Goal: Task Accomplishment & Management: Manage account settings

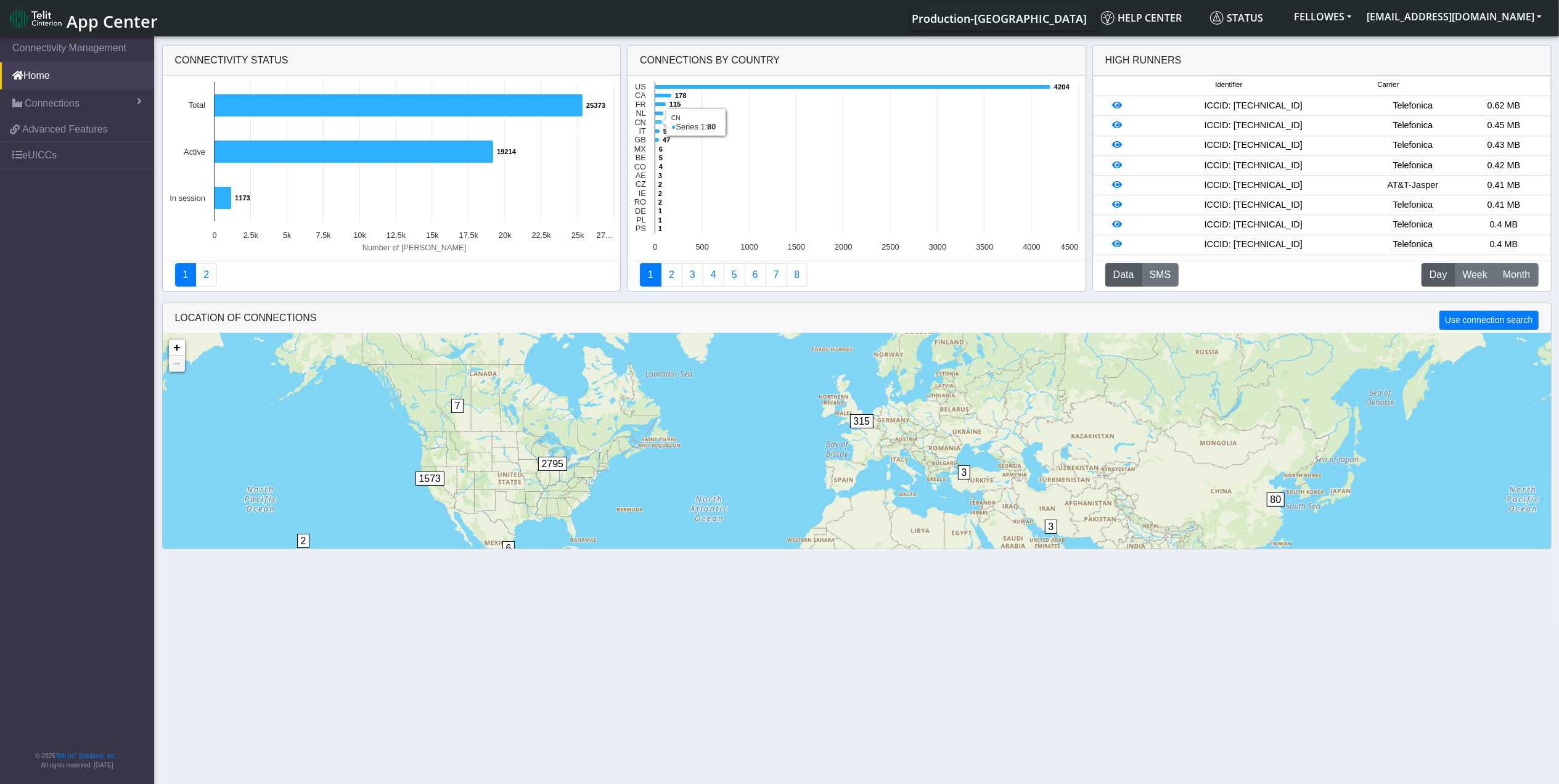
click at [659, 120] on icon at bounding box center [659, 122] width 8 height 5
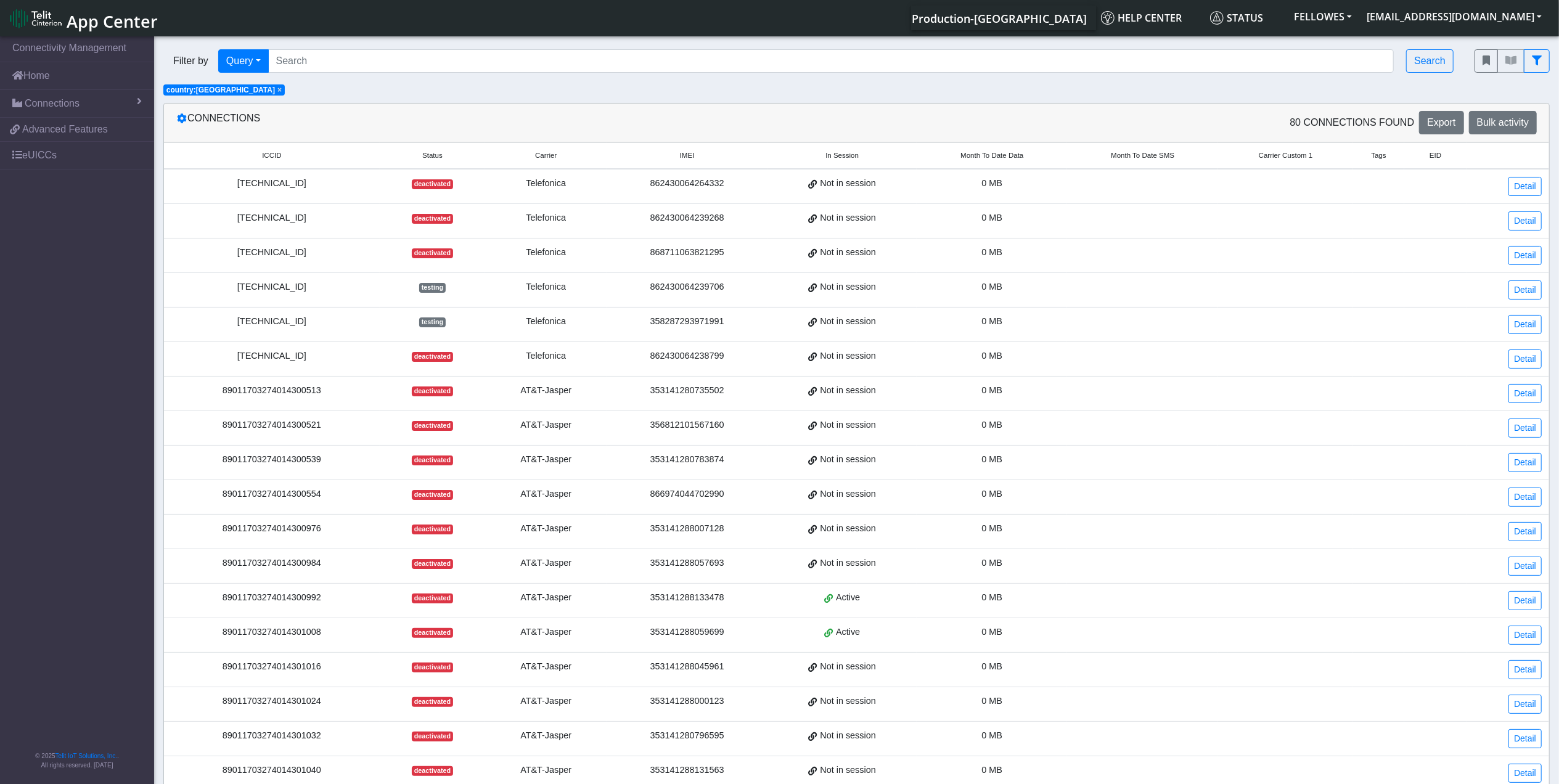
click at [981, 154] on span "Month To Date Data" at bounding box center [992, 156] width 63 height 11
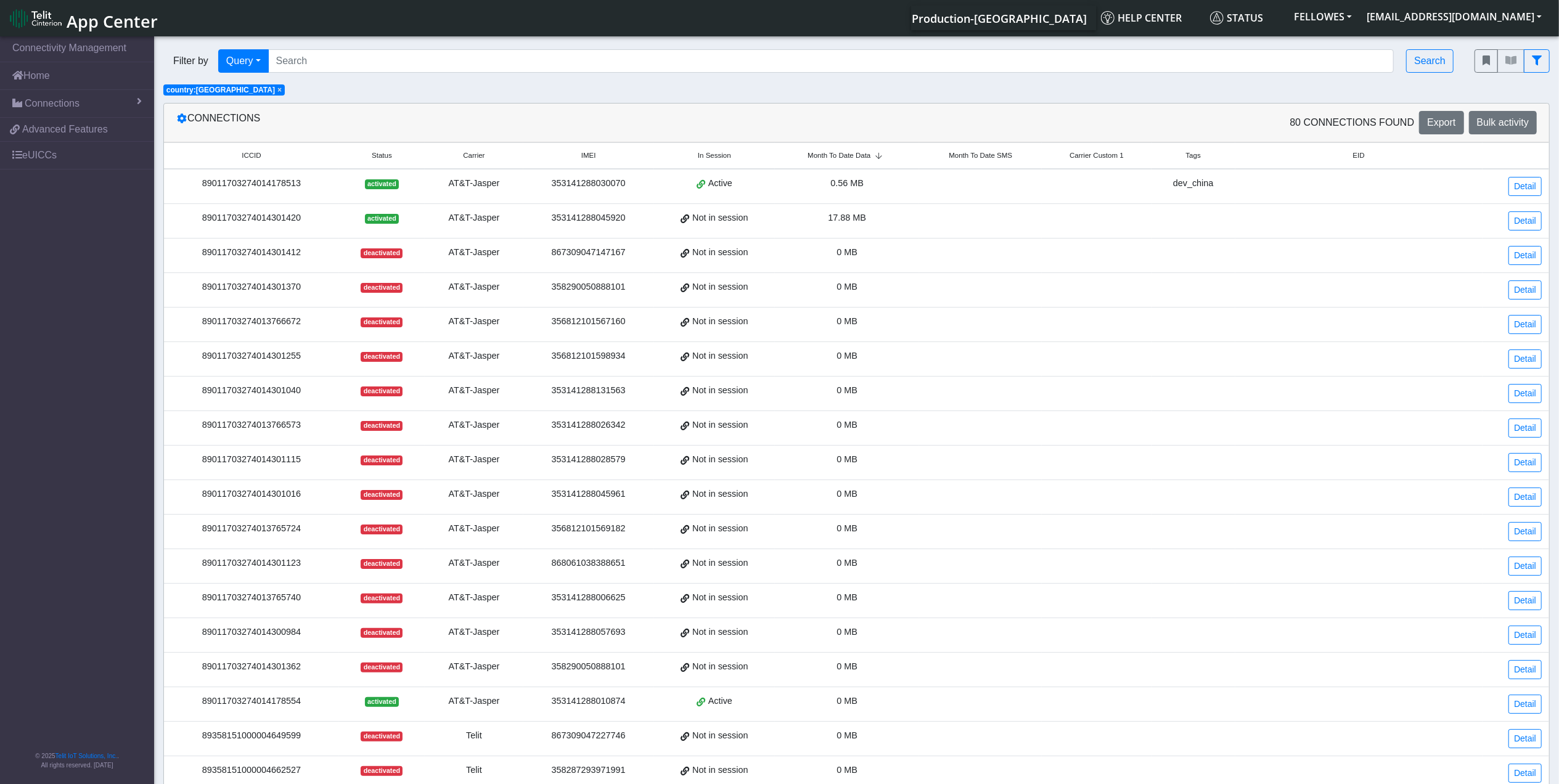
click at [850, 151] on span "Month To Date Data" at bounding box center [840, 156] width 63 height 11
click at [267, 223] on div "89011703274014301420" at bounding box center [252, 219] width 160 height 14
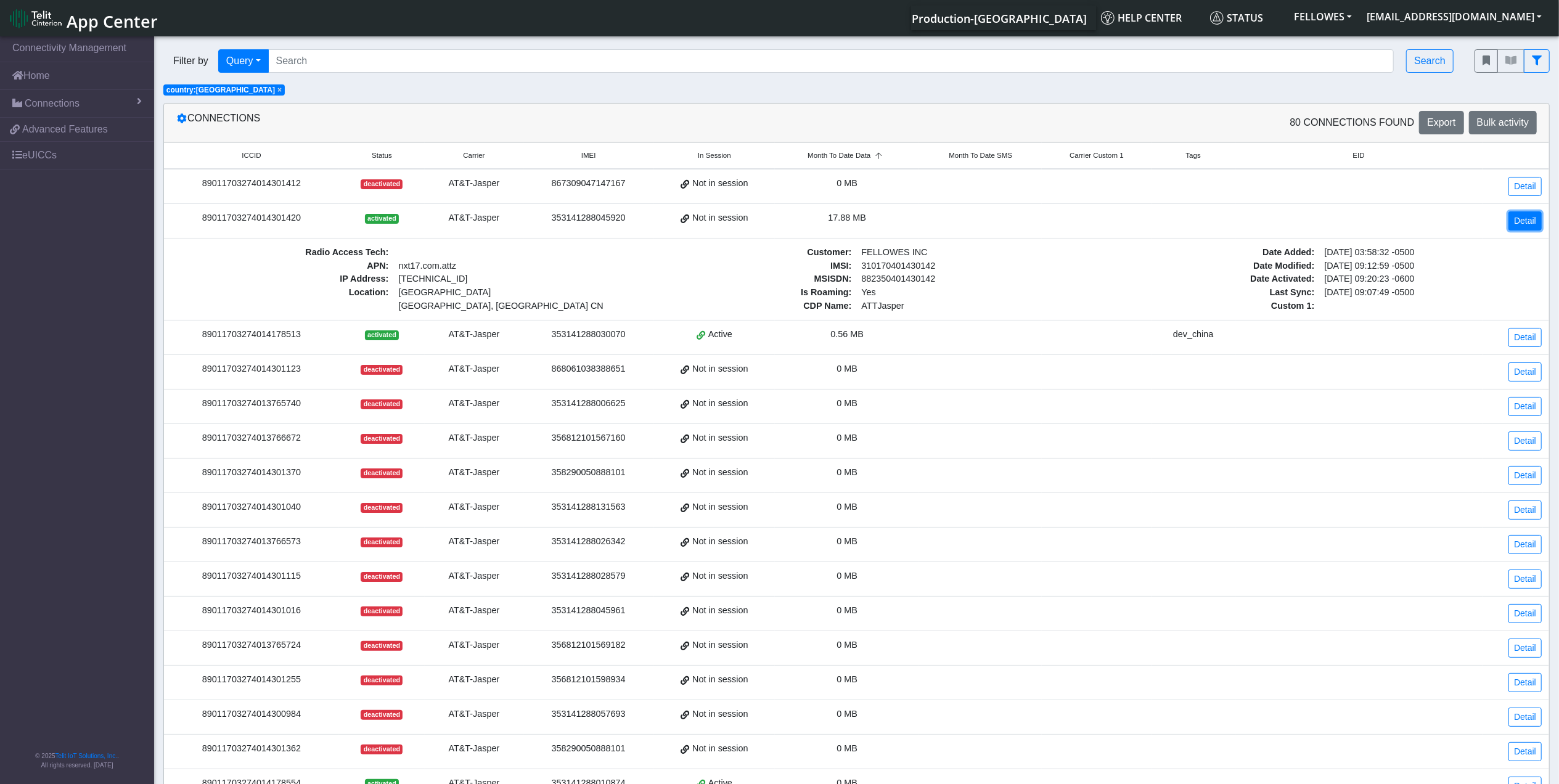
click at [1517, 227] on link "Detail" at bounding box center [1525, 221] width 33 height 19
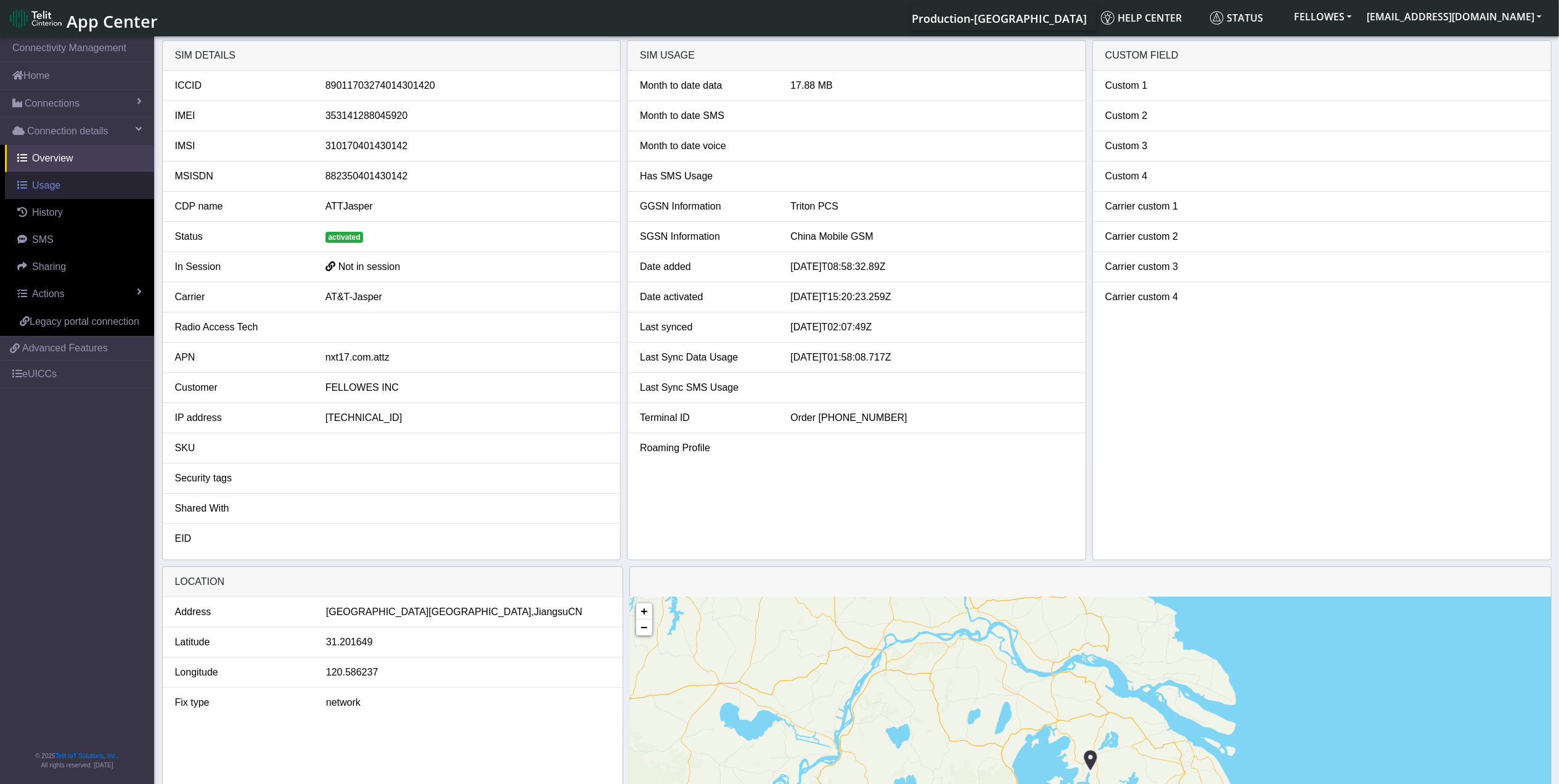
click at [72, 178] on link "Usage" at bounding box center [79, 185] width 149 height 27
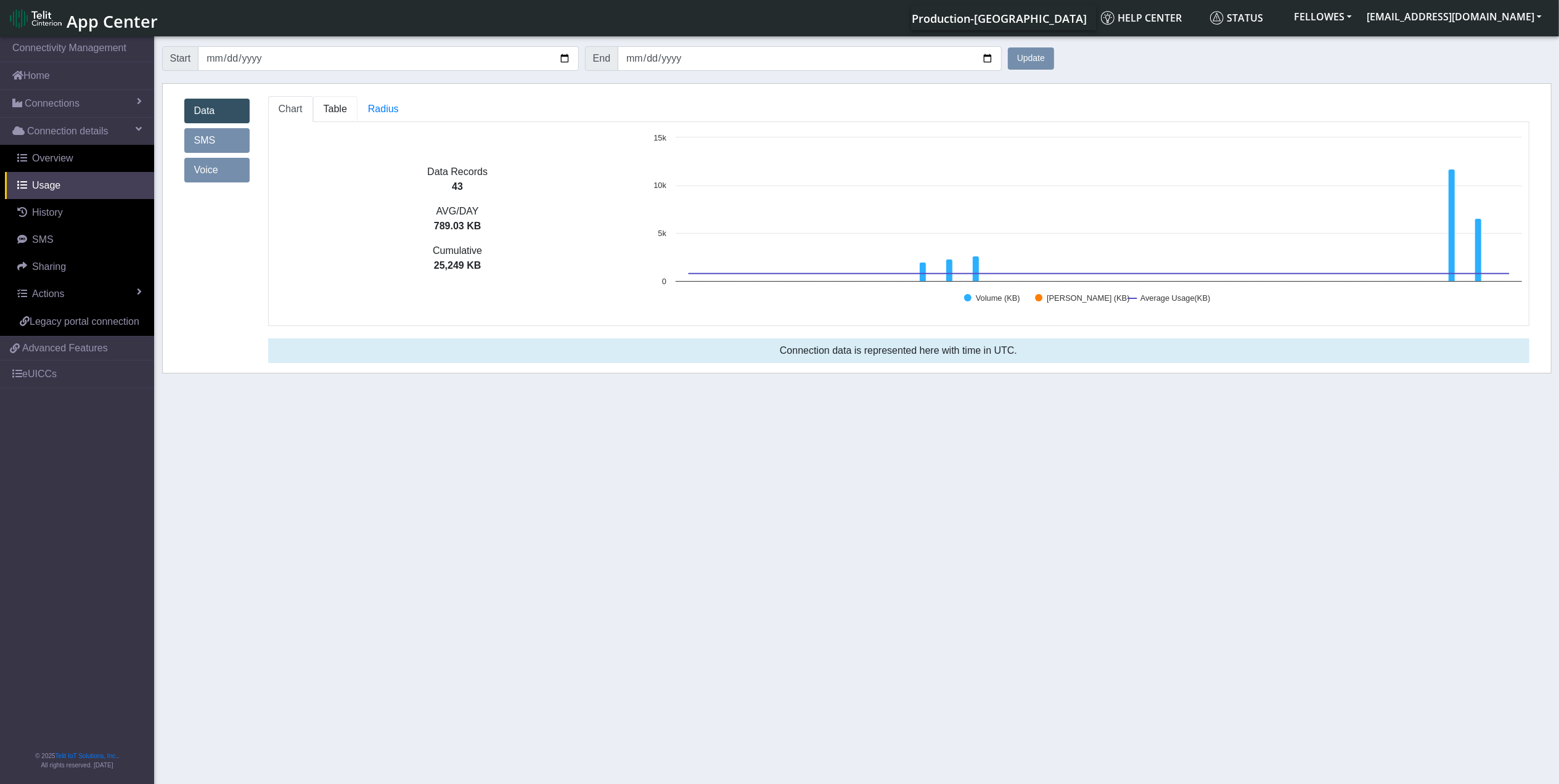
click at [324, 111] on span "Table" at bounding box center [335, 109] width 23 height 11
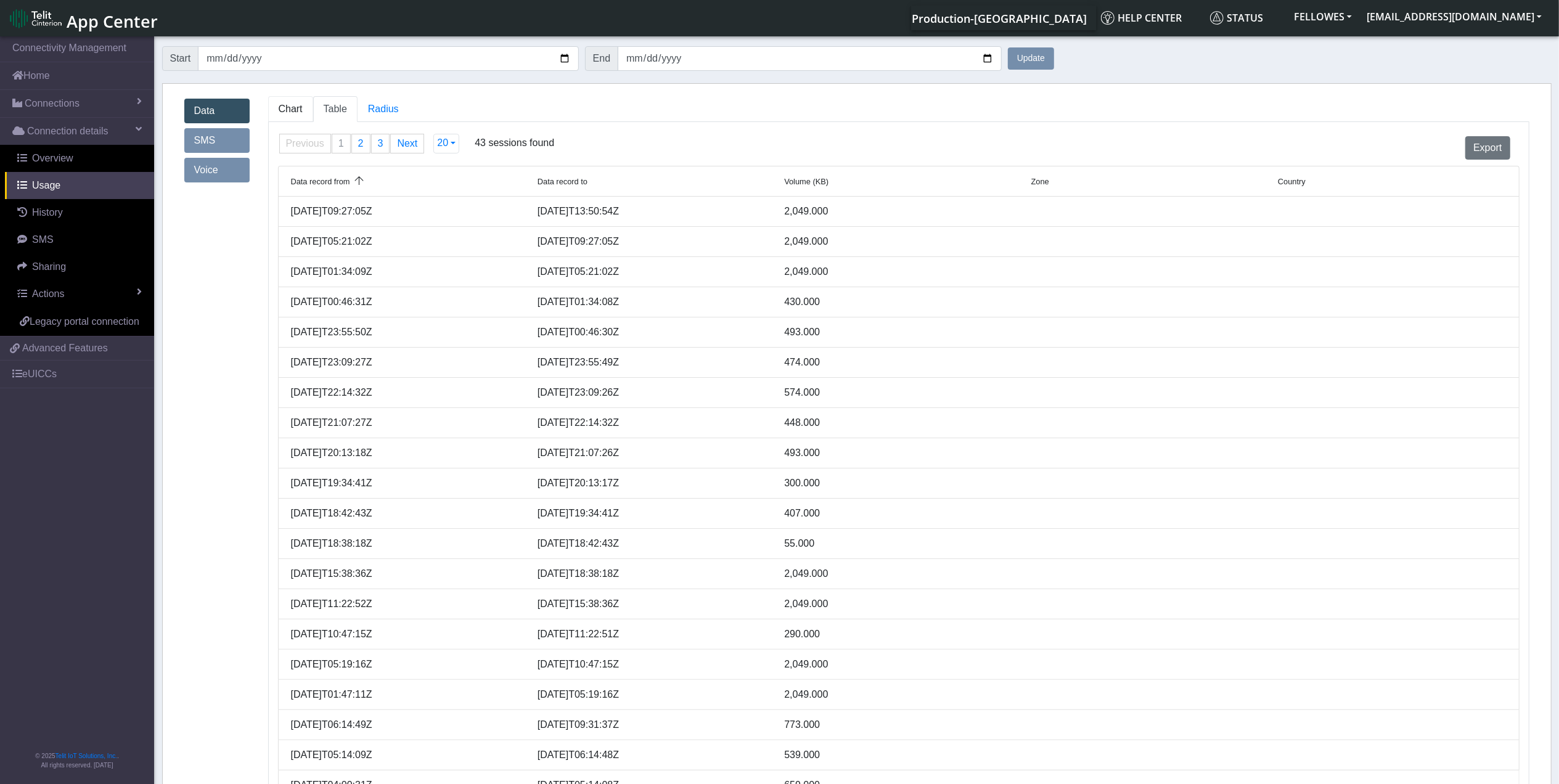
click at [281, 106] on span "Chart" at bounding box center [290, 109] width 24 height 11
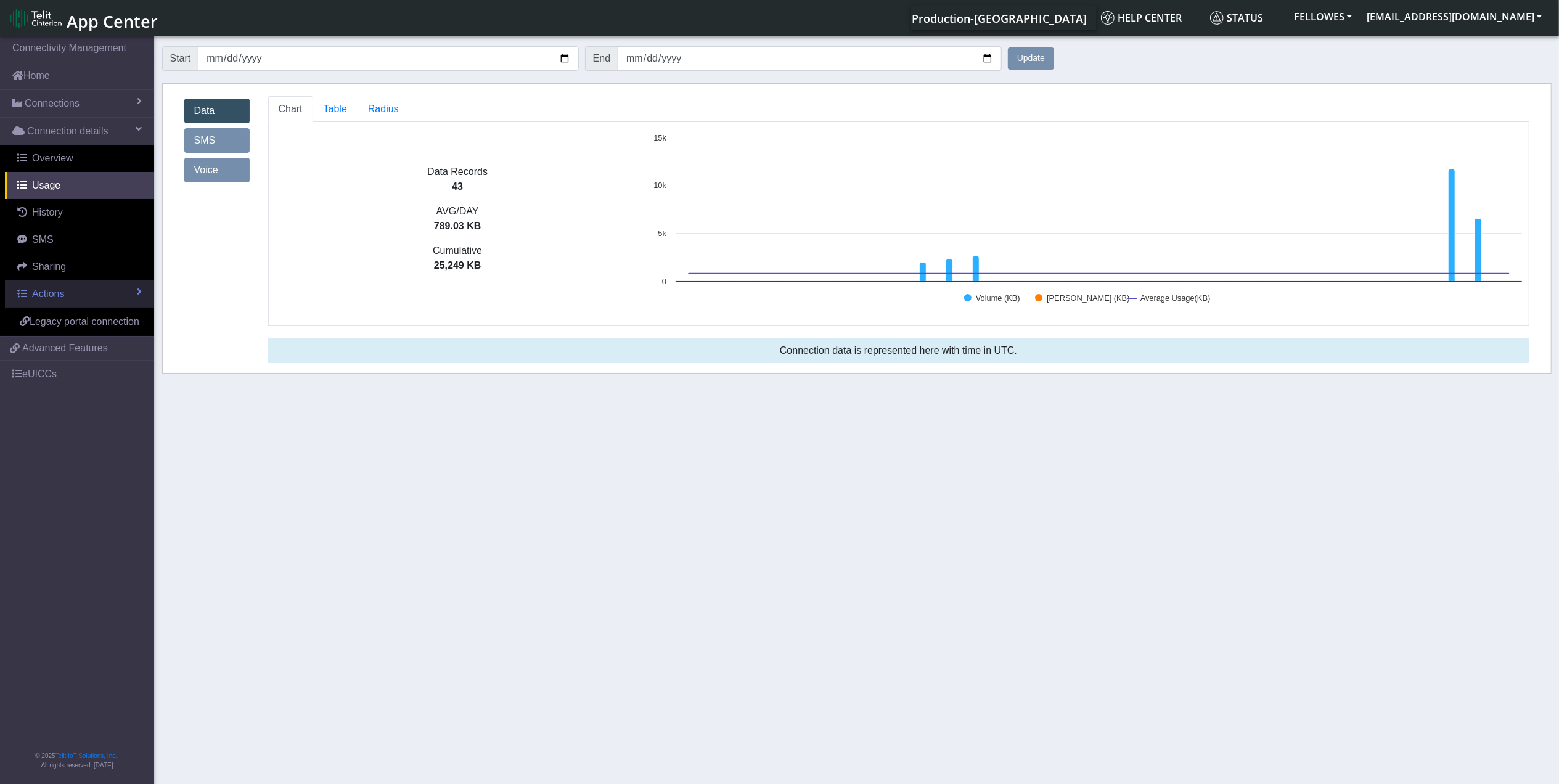
click at [109, 286] on link "Actions" at bounding box center [79, 293] width 149 height 27
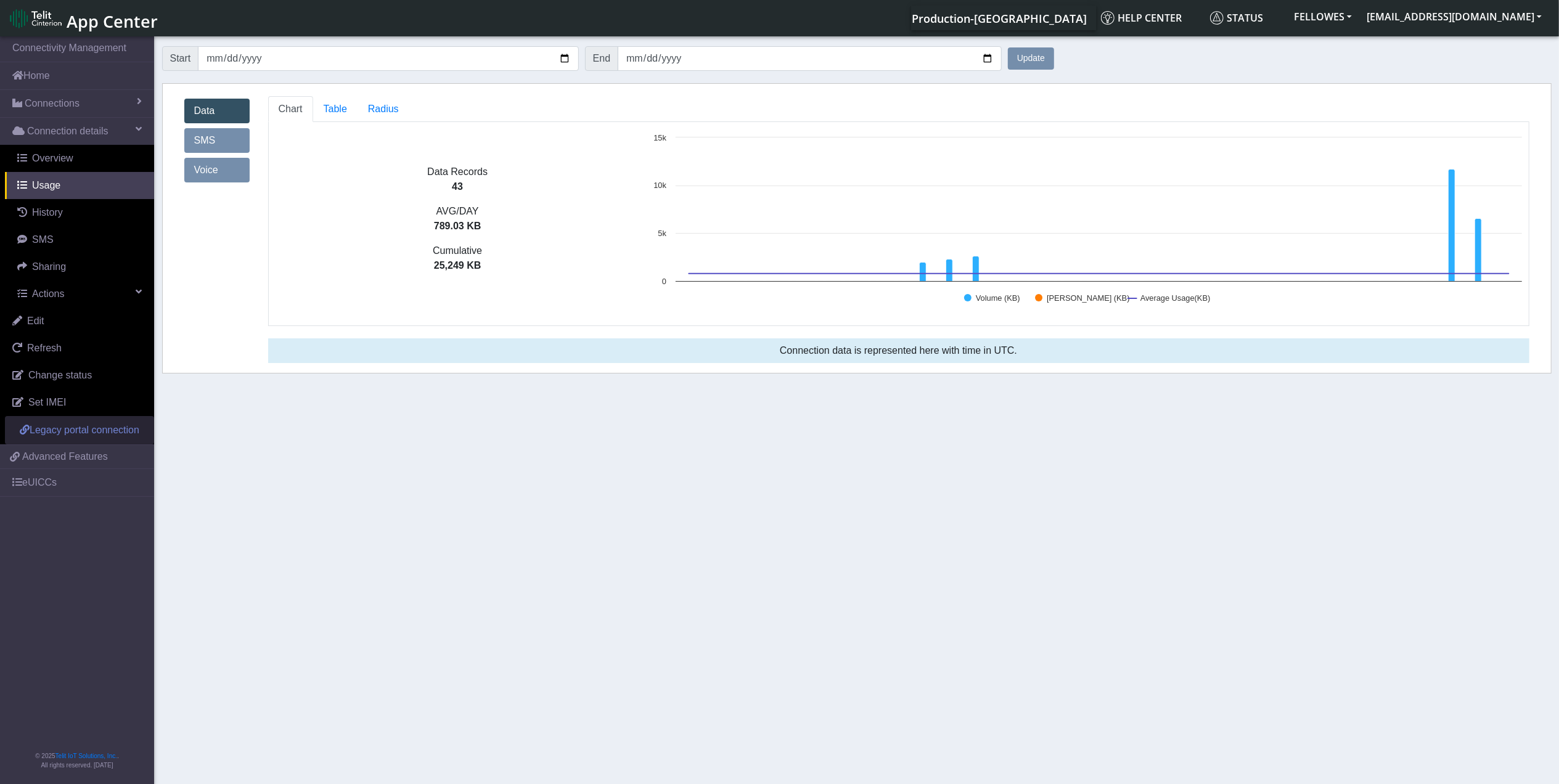
click at [99, 431] on span "Legacy portal connection" at bounding box center [84, 431] width 109 height 11
click at [72, 159] on link "Overview" at bounding box center [79, 158] width 149 height 27
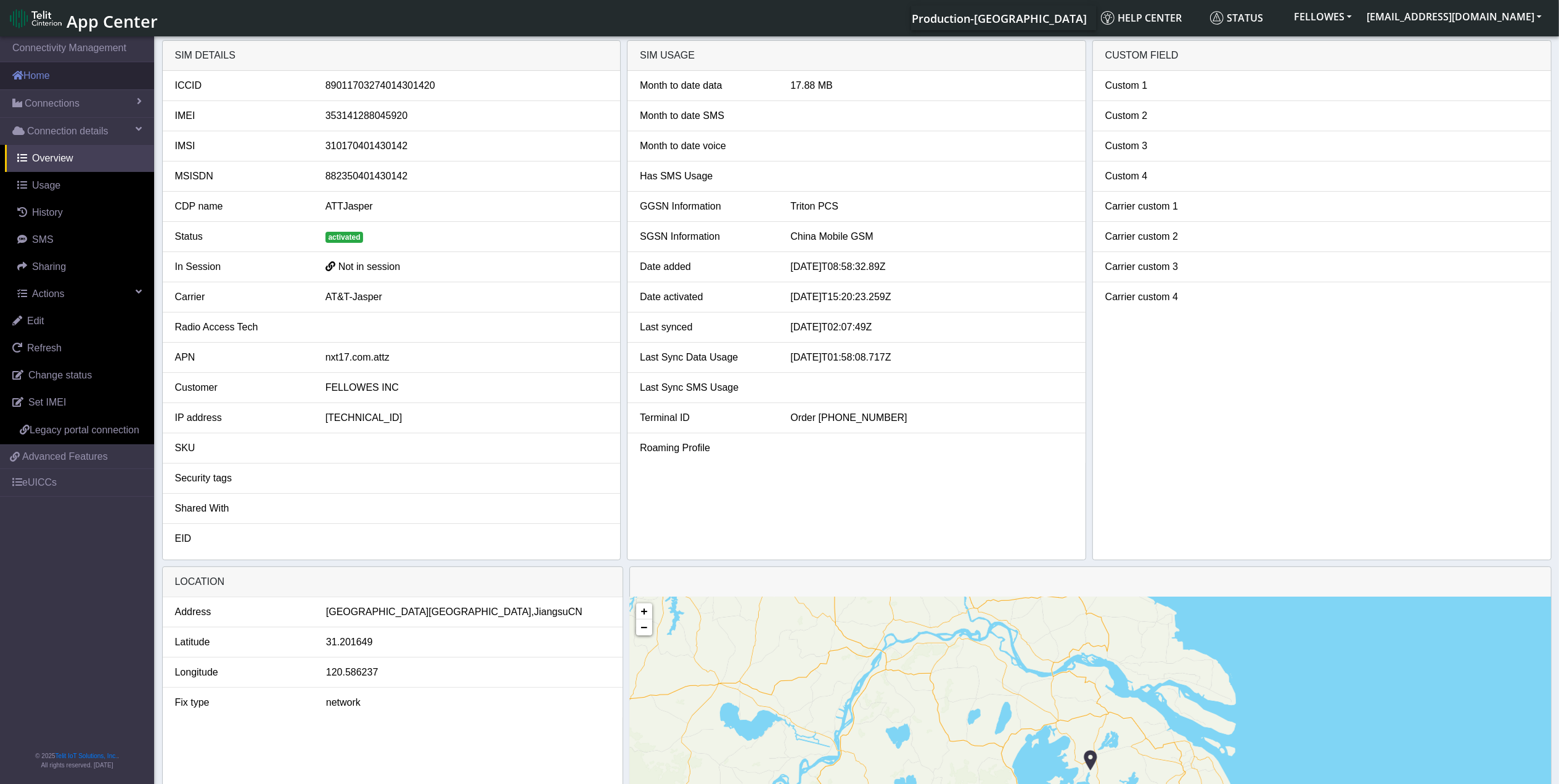
click at [79, 76] on link "Home" at bounding box center [77, 75] width 154 height 27
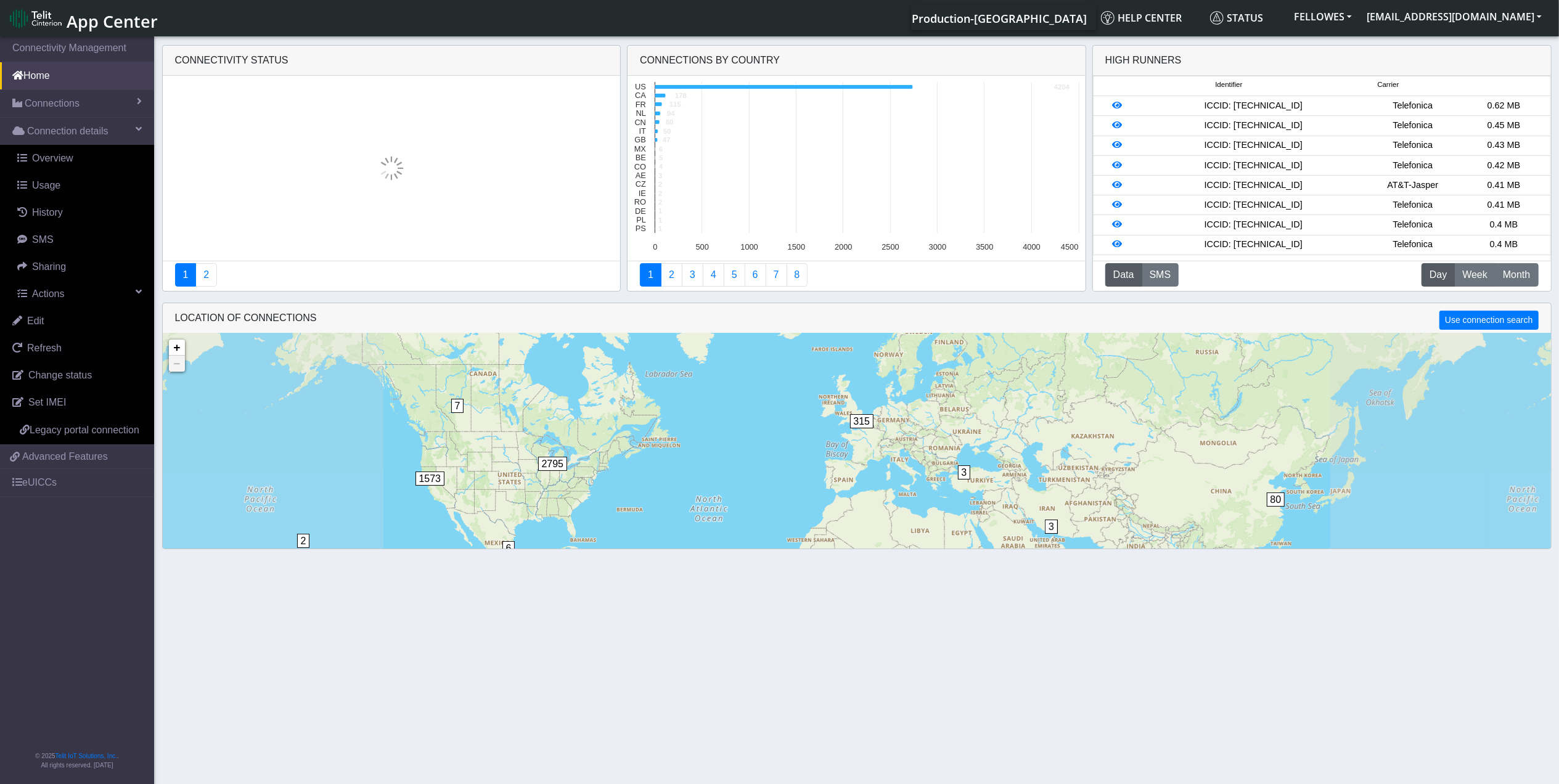
click at [116, 102] on link "Connections" at bounding box center [77, 103] width 154 height 27
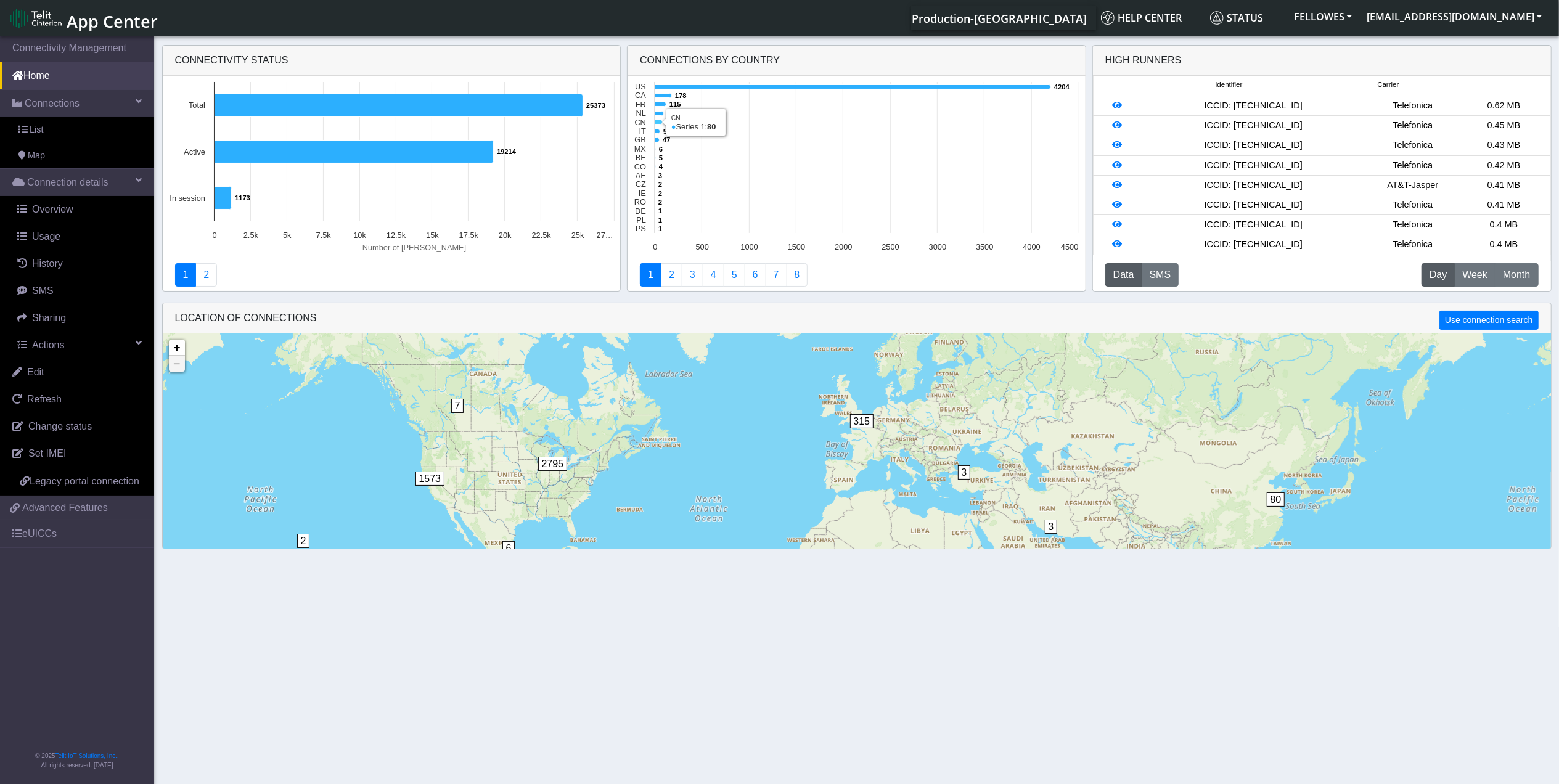
click at [656, 123] on icon at bounding box center [659, 122] width 8 height 5
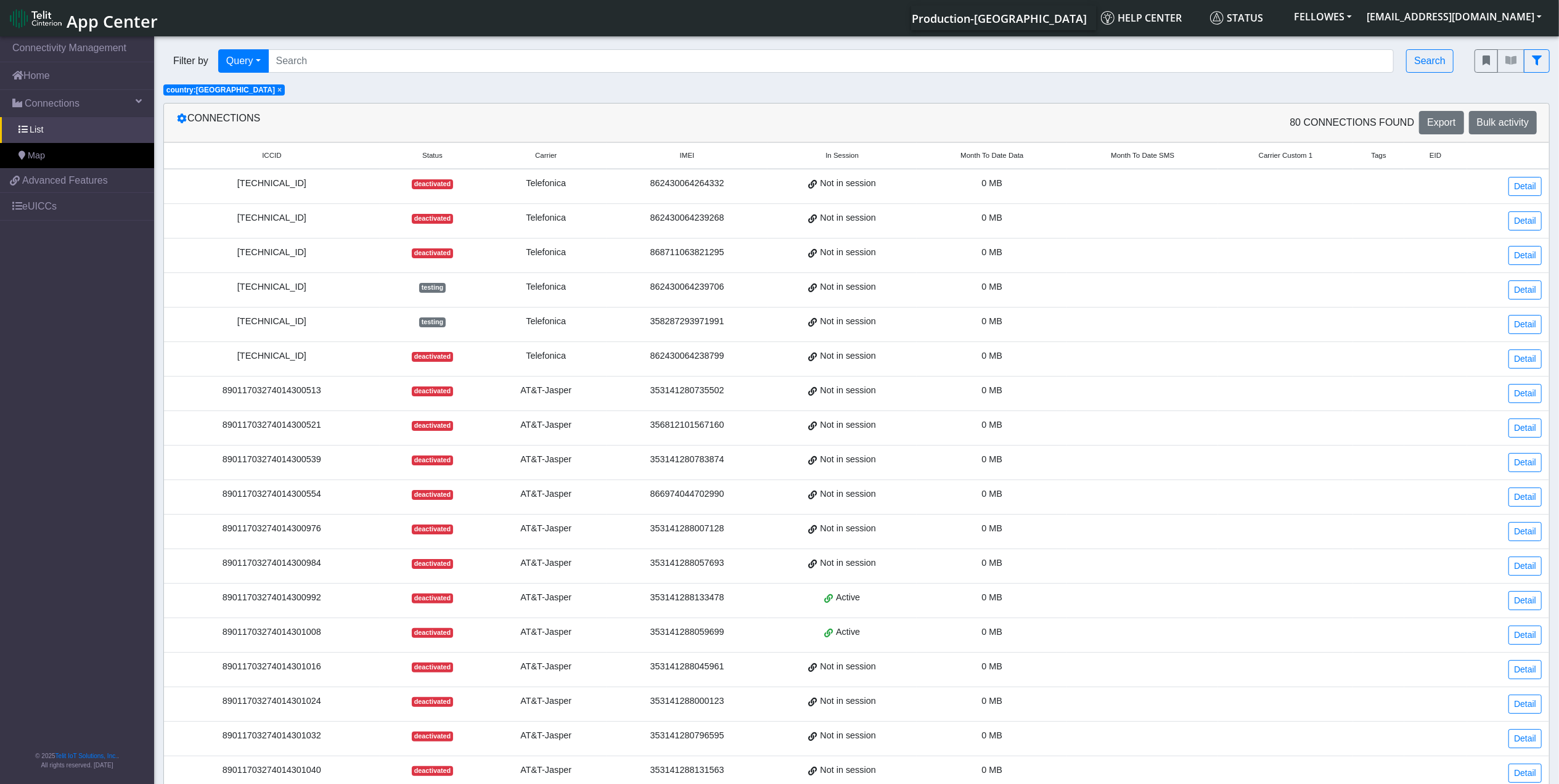
click at [994, 159] on span "Month To Date Data" at bounding box center [992, 156] width 63 height 11
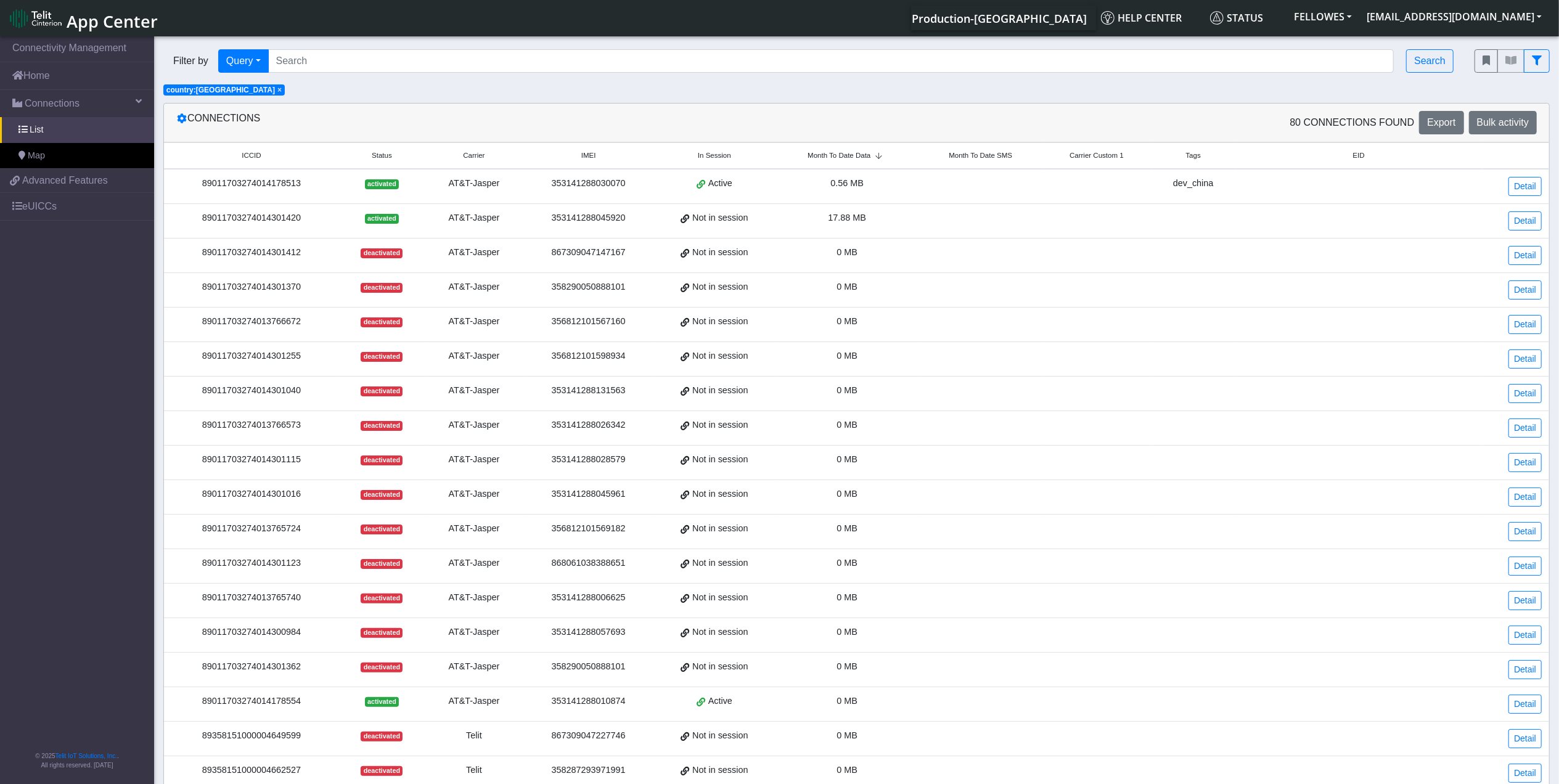
click at [863, 161] on span "Month To Date Data" at bounding box center [840, 156] width 63 height 11
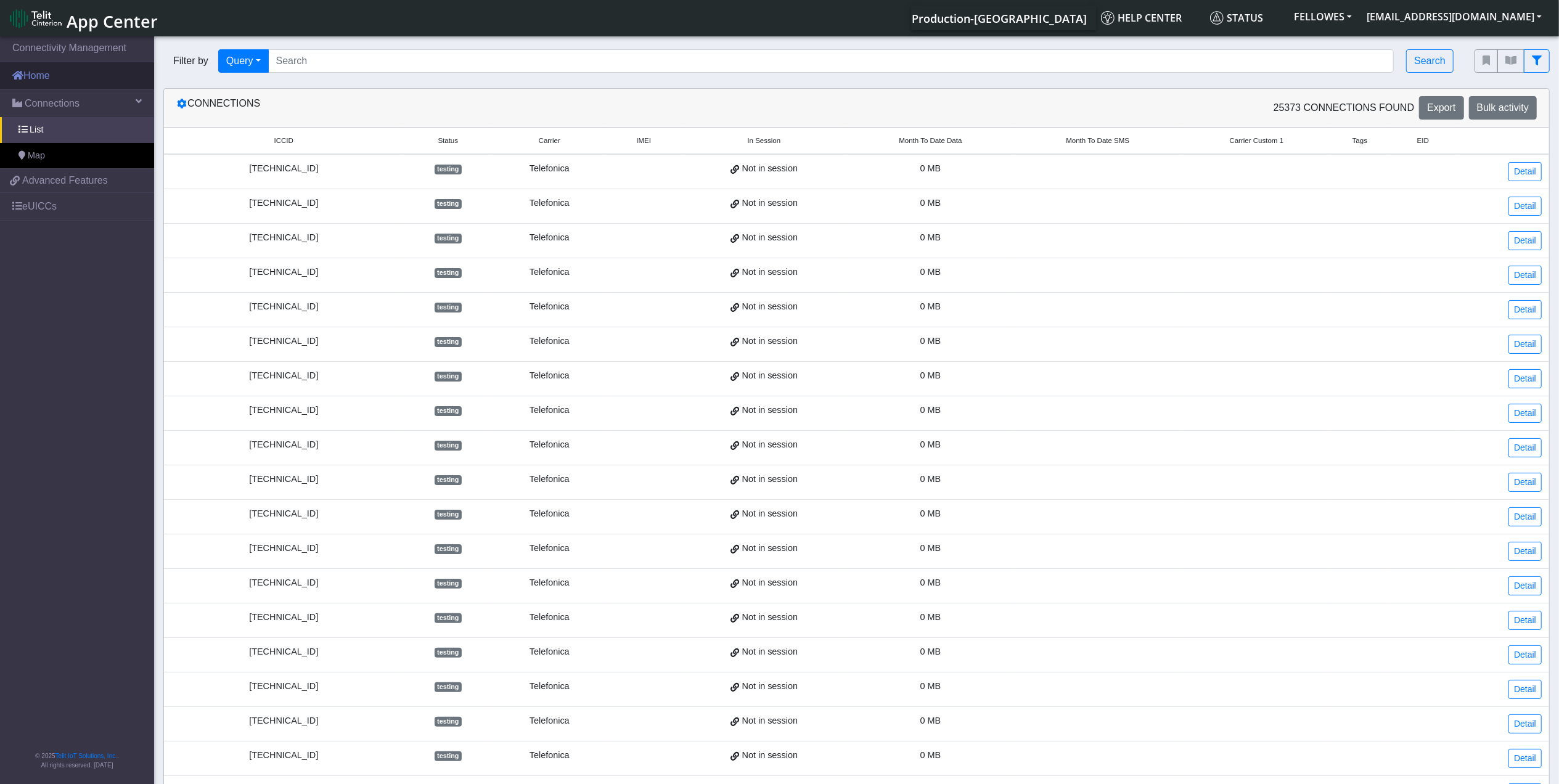
click at [97, 80] on link "Home" at bounding box center [77, 75] width 154 height 27
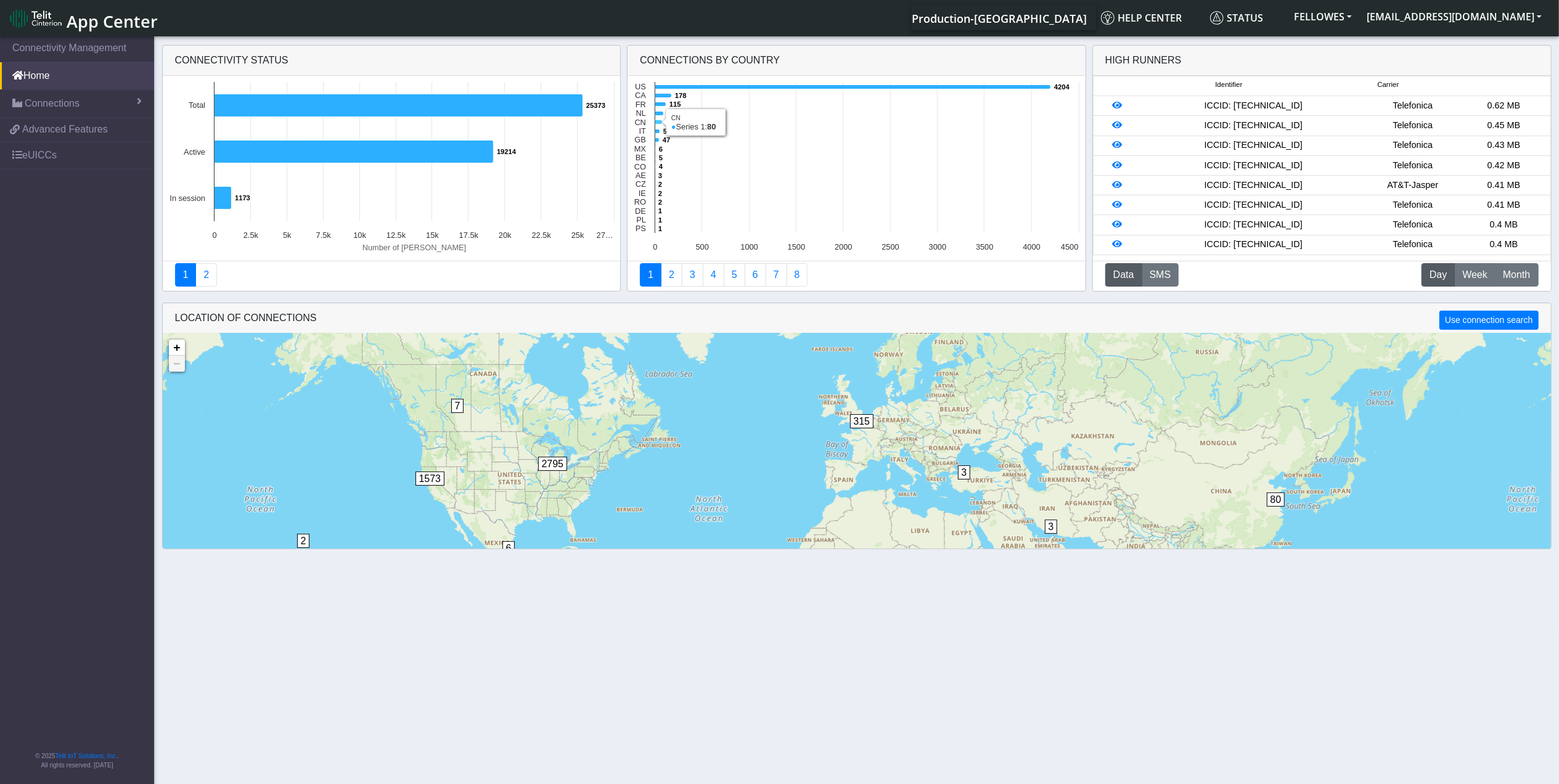
click at [659, 122] on icon at bounding box center [659, 122] width 8 height 5
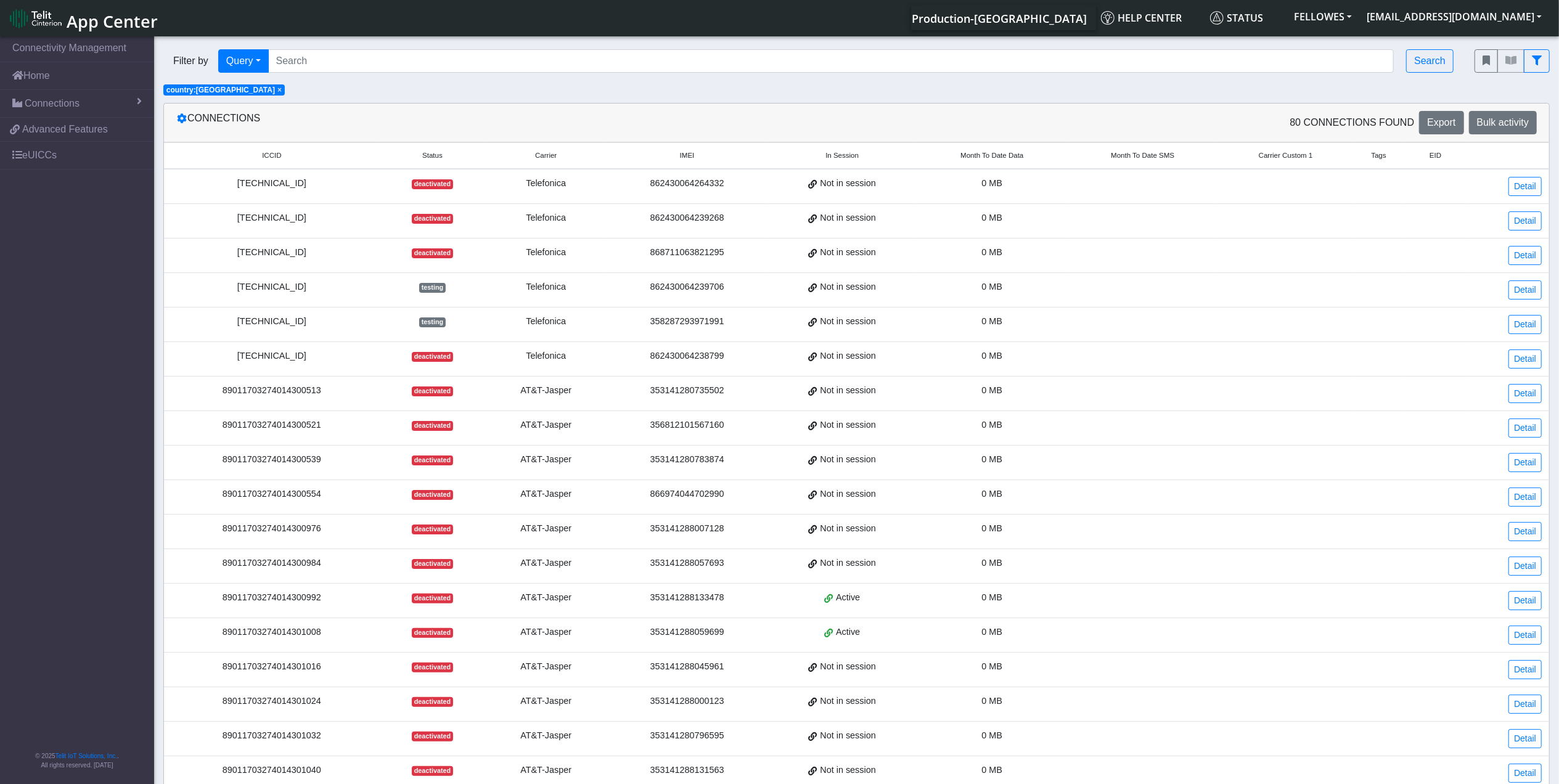
click at [987, 153] on span "Month To Date Data" at bounding box center [992, 156] width 63 height 11
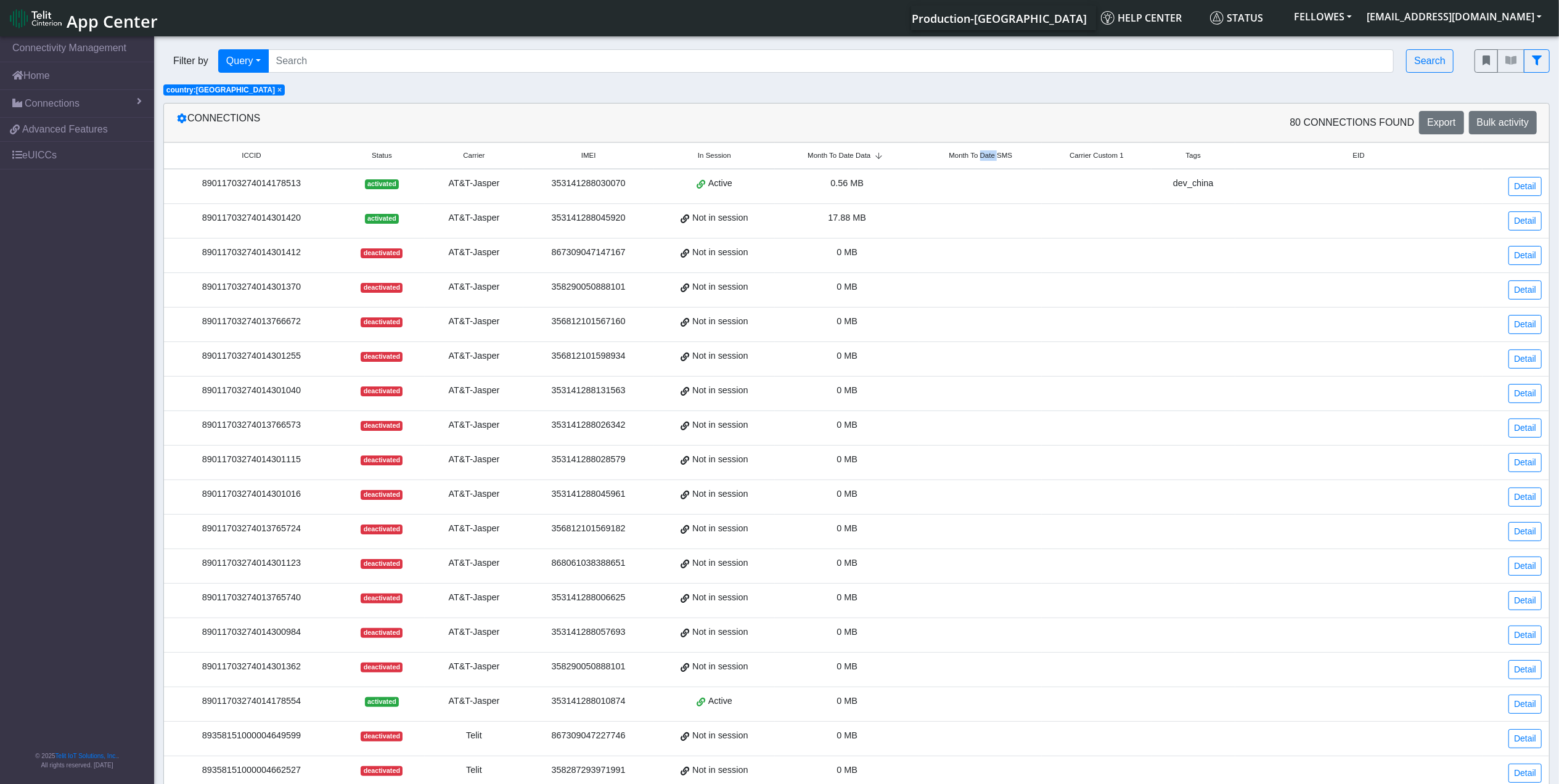
click at [987, 153] on span "Month To Date SMS" at bounding box center [981, 156] width 63 height 11
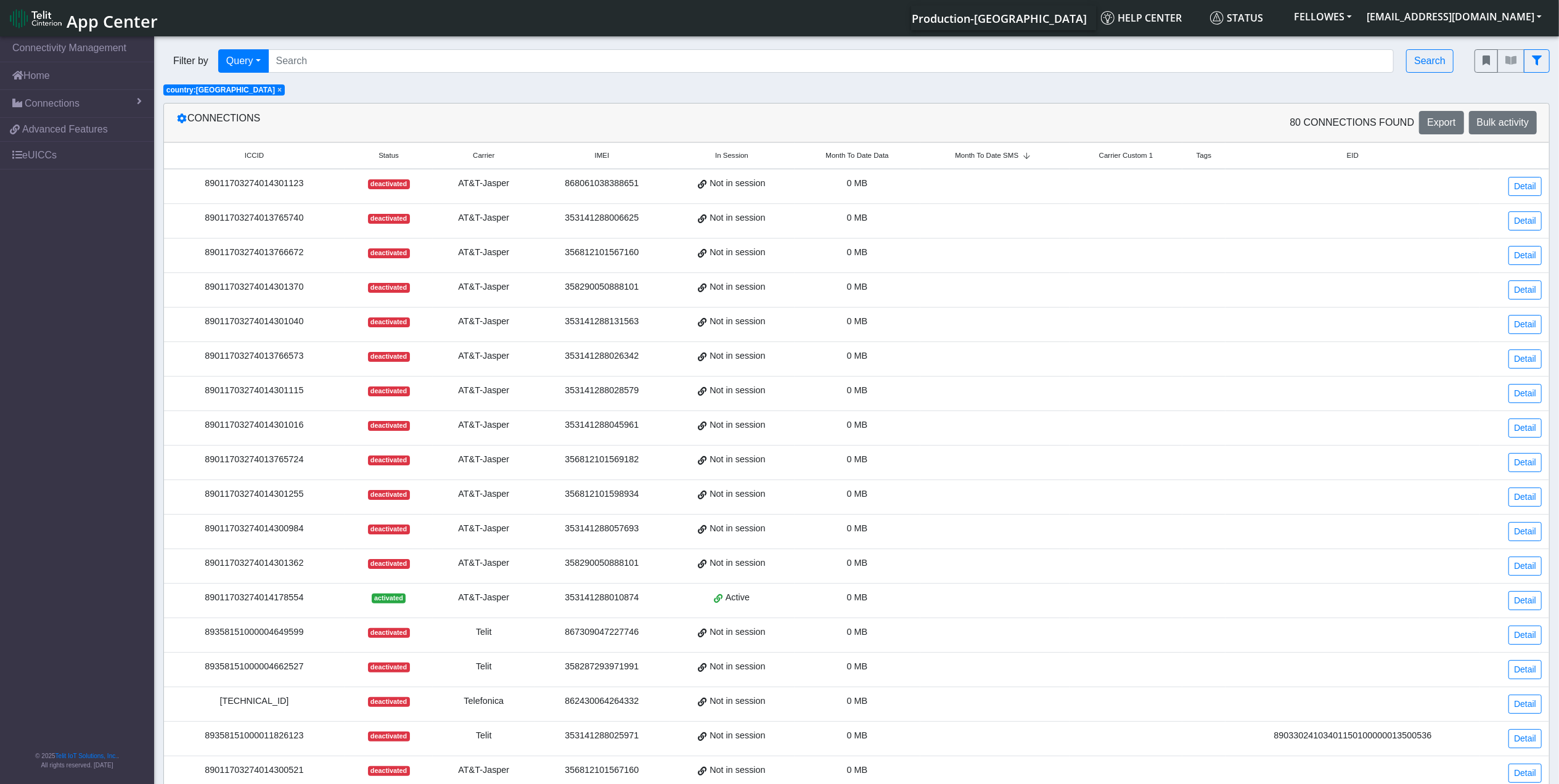
click at [833, 161] on span "Month To Date Data" at bounding box center [857, 156] width 63 height 11
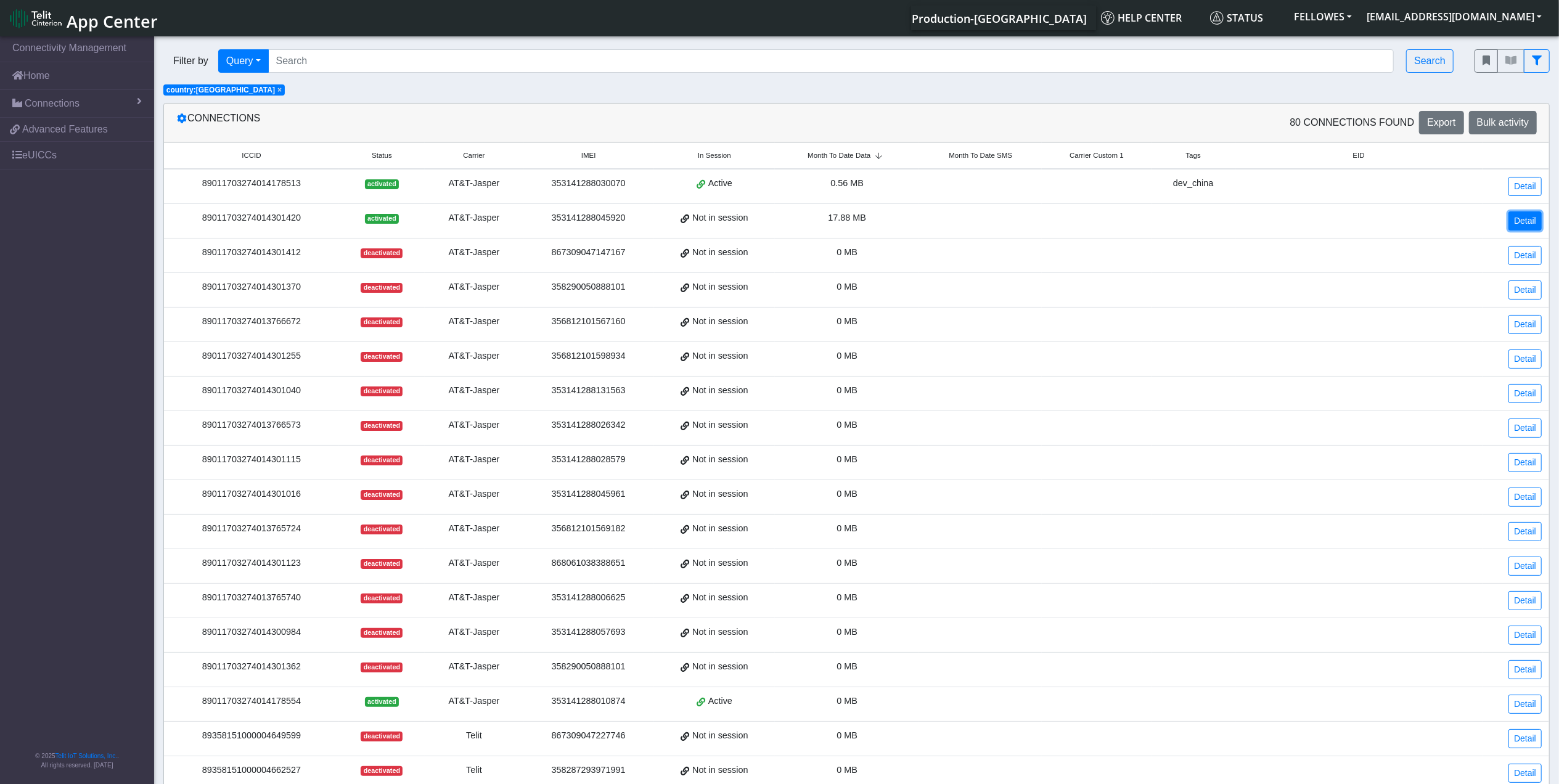
click at [1519, 219] on link "Detail" at bounding box center [1525, 221] width 33 height 19
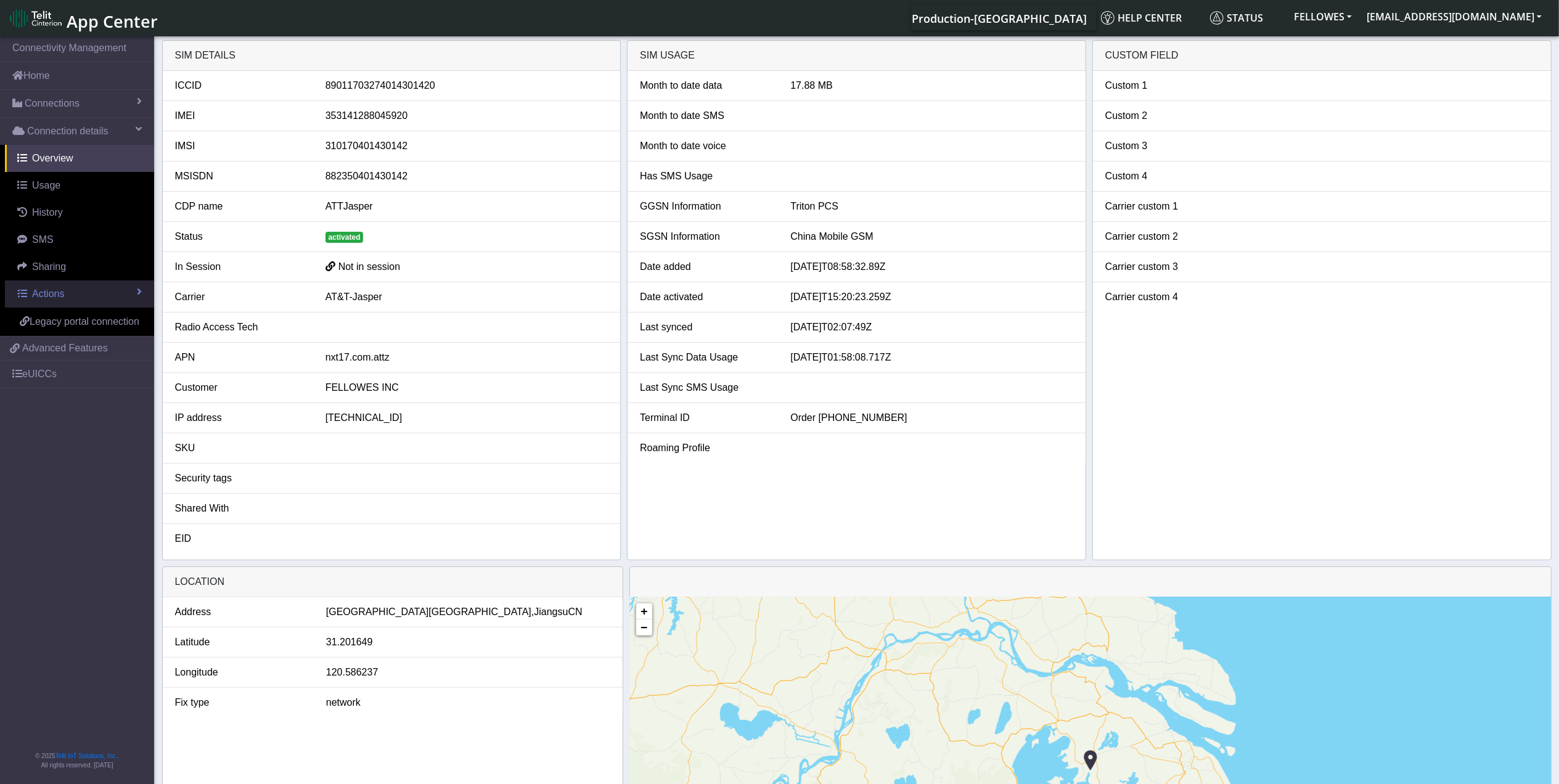
click at [115, 297] on link "Actions" at bounding box center [79, 293] width 149 height 27
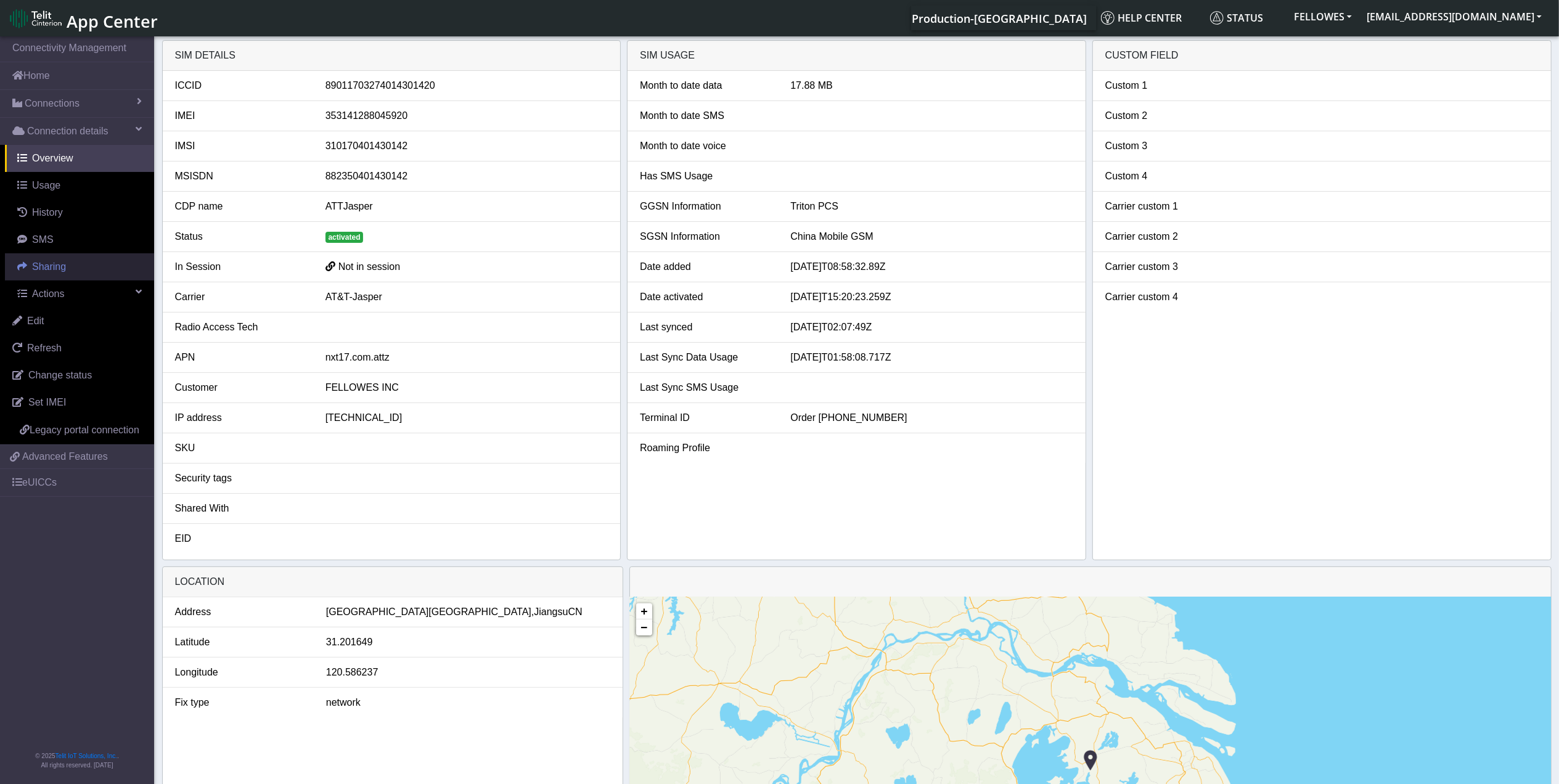
click at [52, 272] on span "Sharing" at bounding box center [49, 266] width 34 height 11
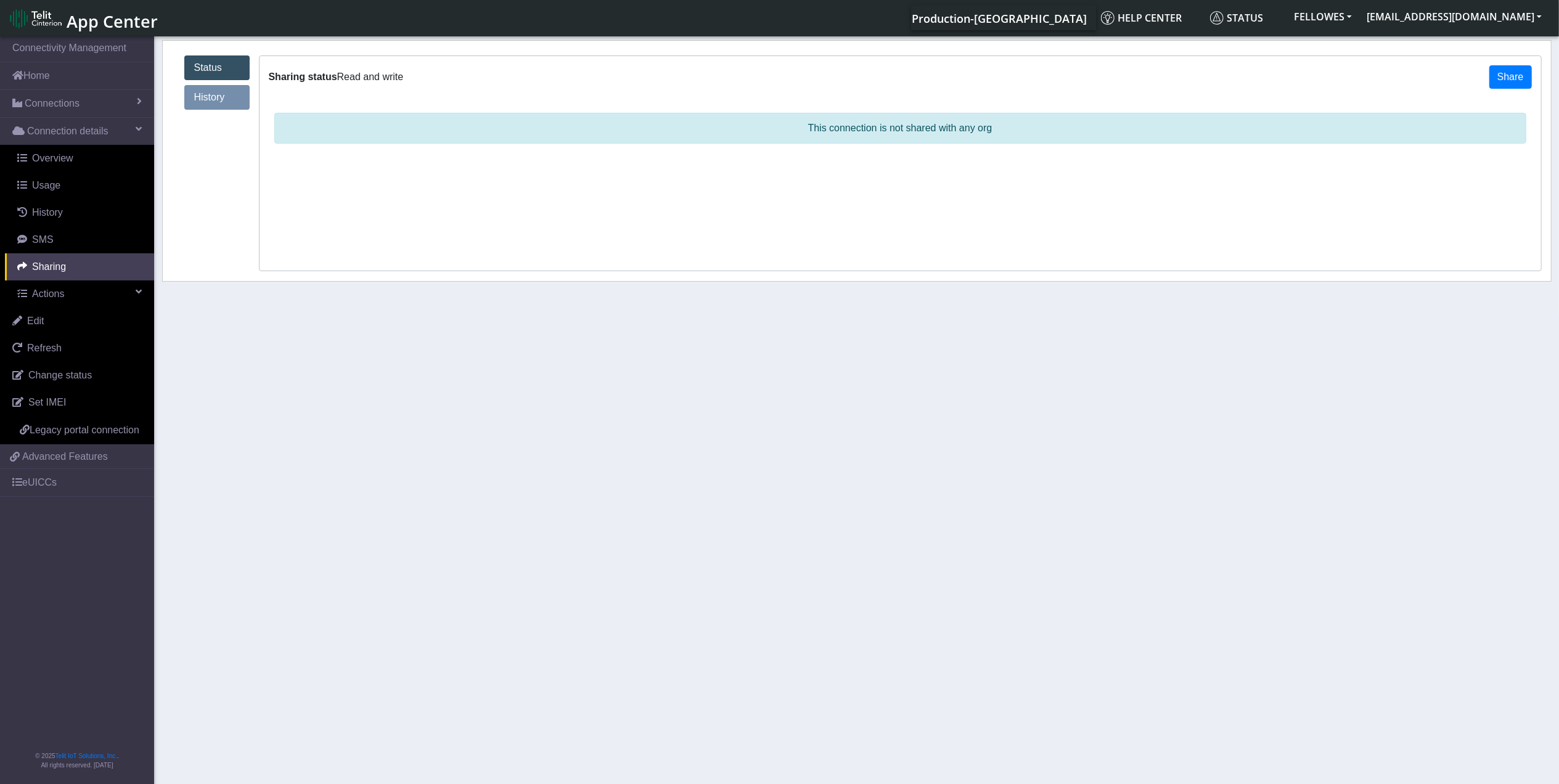
click at [193, 97] on link "History" at bounding box center [216, 97] width 65 height 25
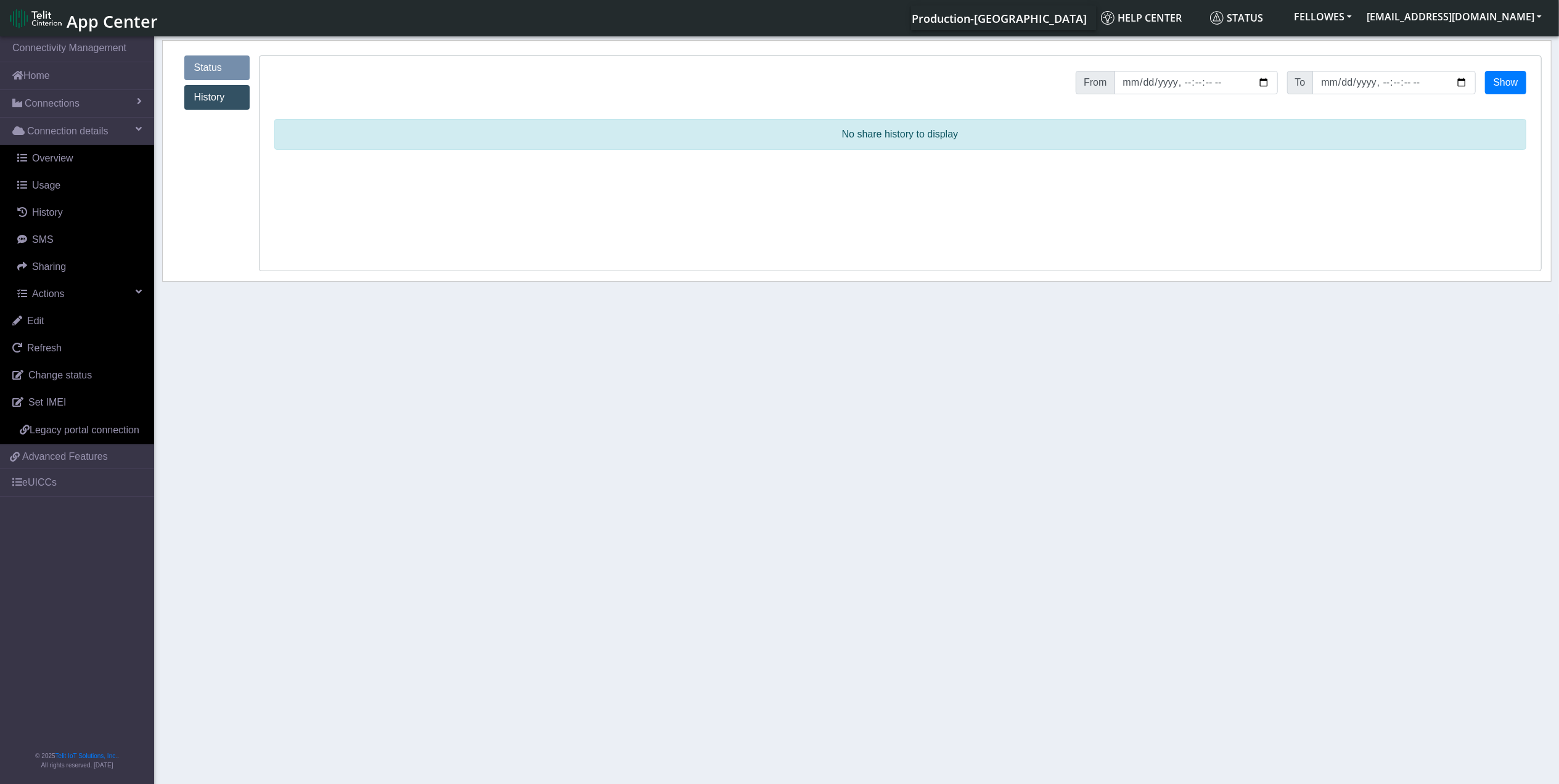
click at [213, 76] on link "Status" at bounding box center [216, 68] width 65 height 25
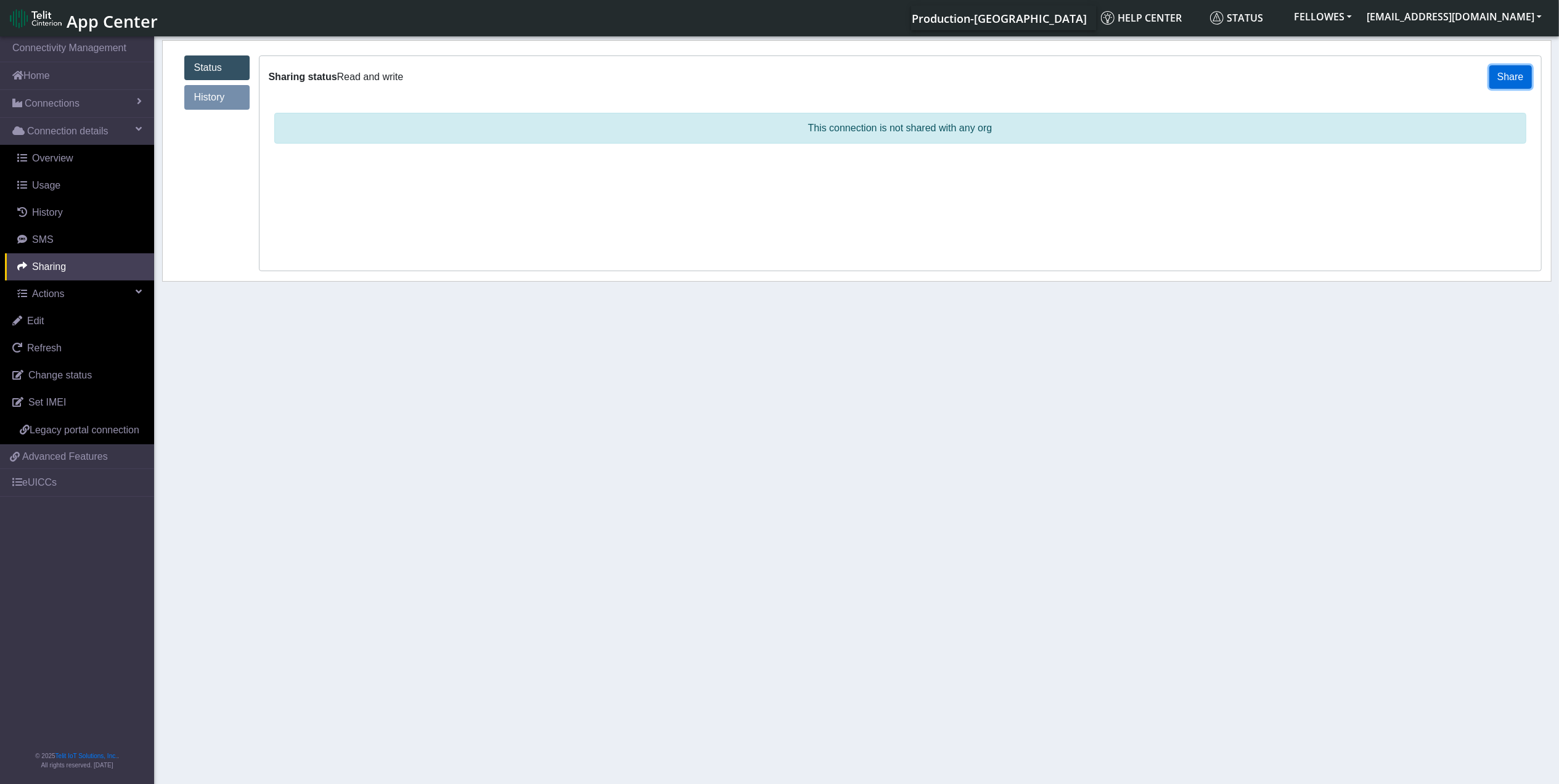
click at [1506, 78] on button "Share" at bounding box center [1510, 77] width 42 height 23
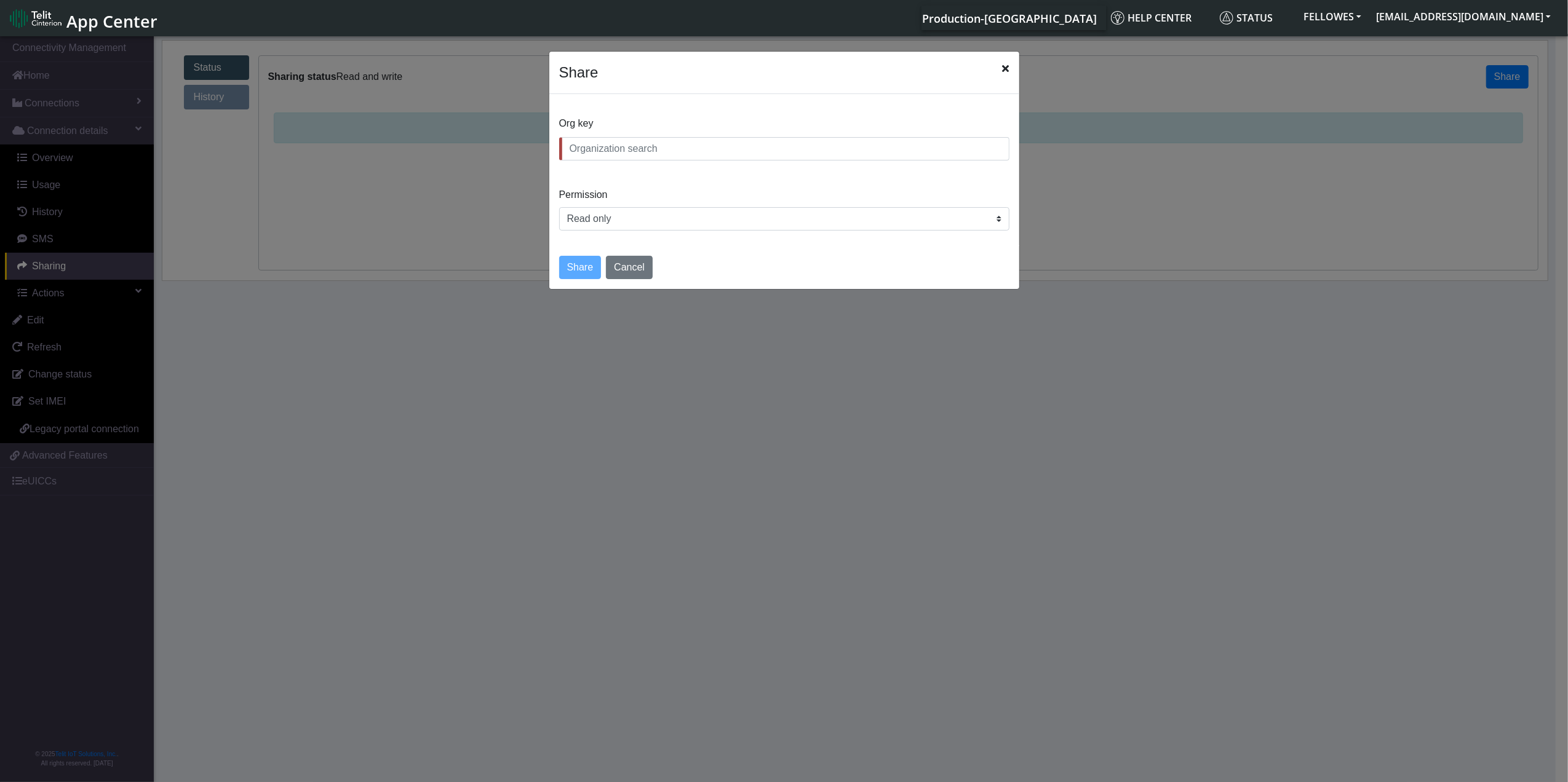
click at [1005, 67] on icon "Close" at bounding box center [1006, 68] width 7 height 10
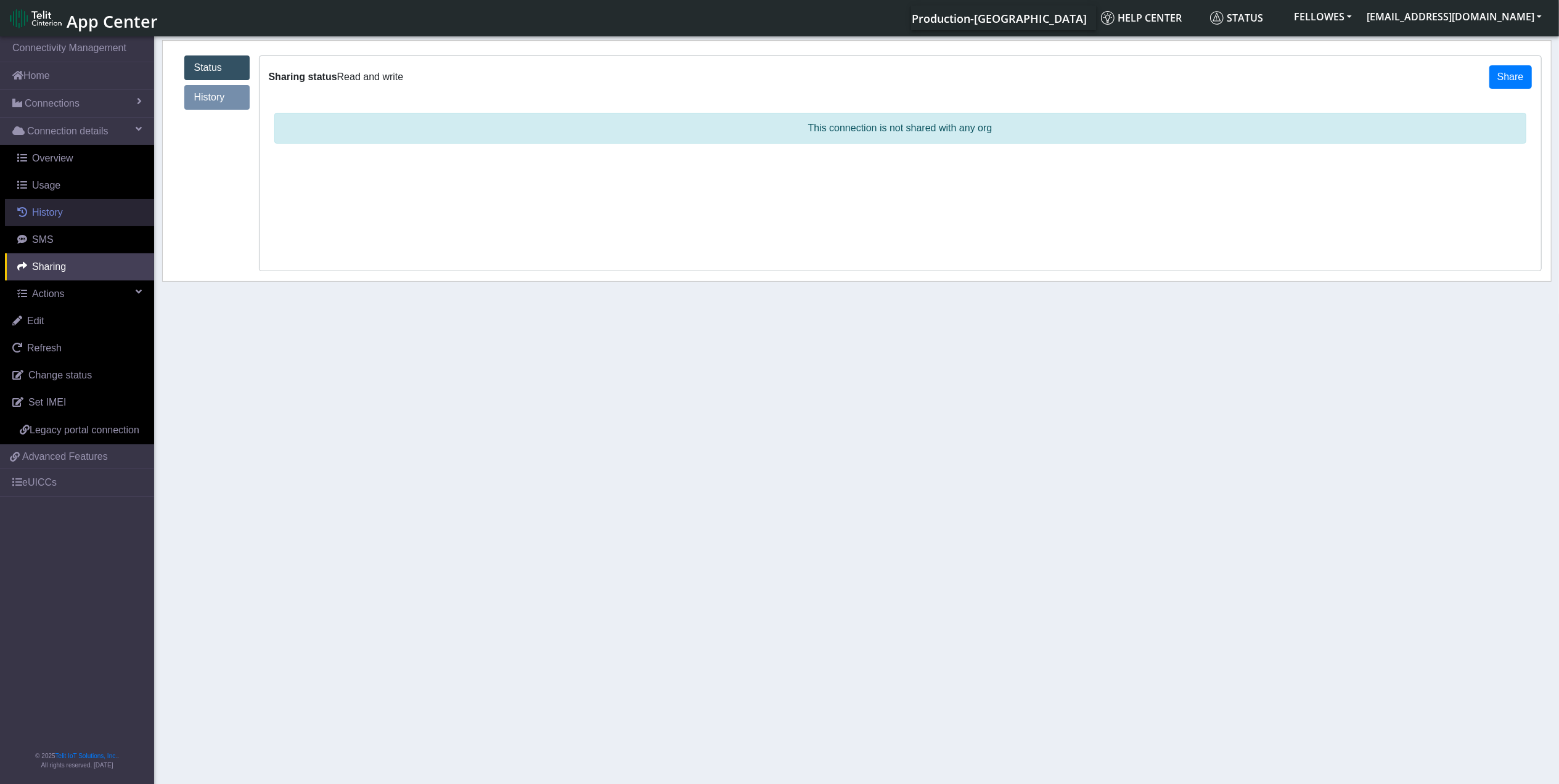
click at [47, 209] on span "History" at bounding box center [48, 213] width 31 height 11
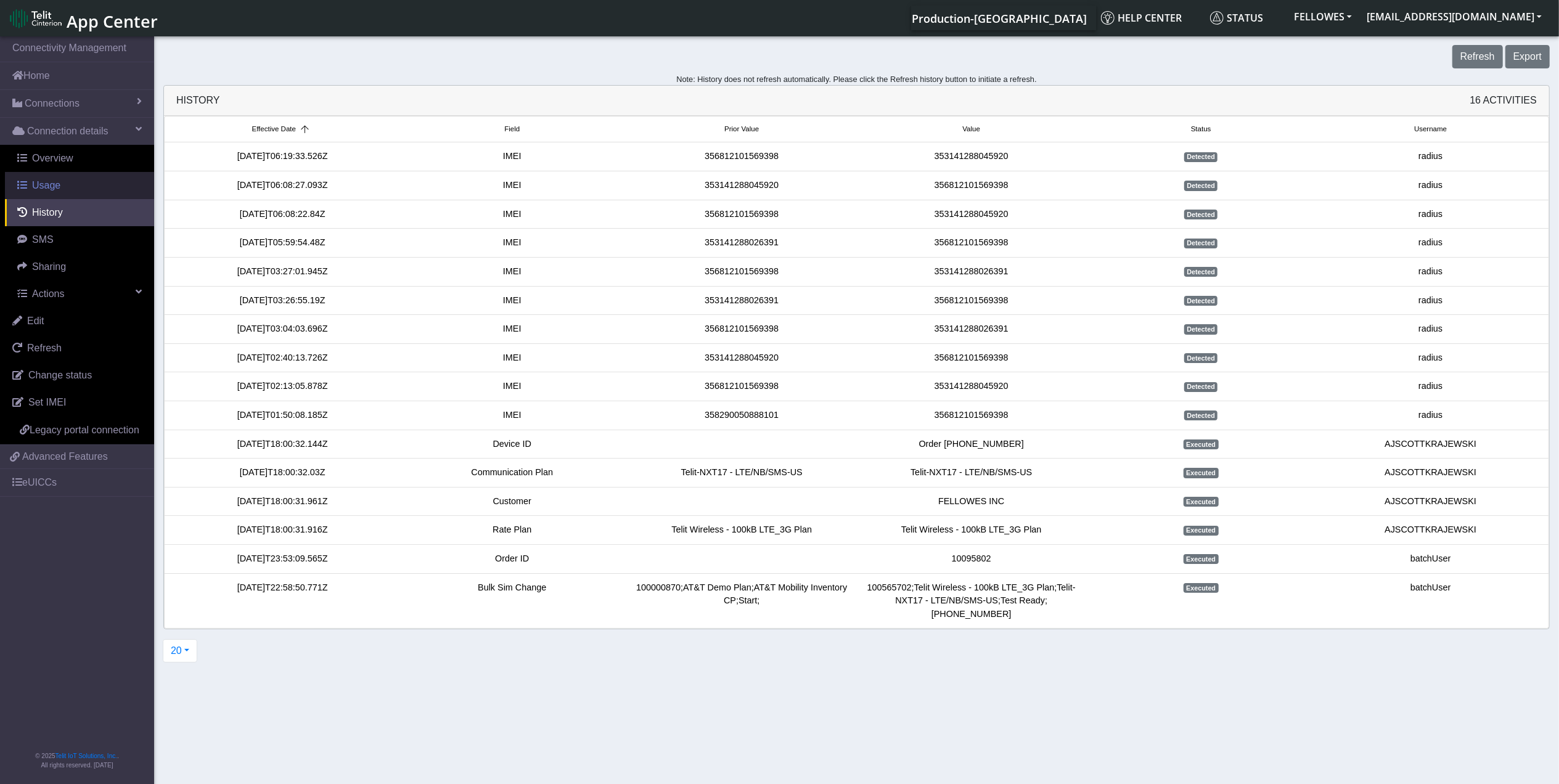
click at [45, 181] on span "Usage" at bounding box center [46, 186] width 28 height 11
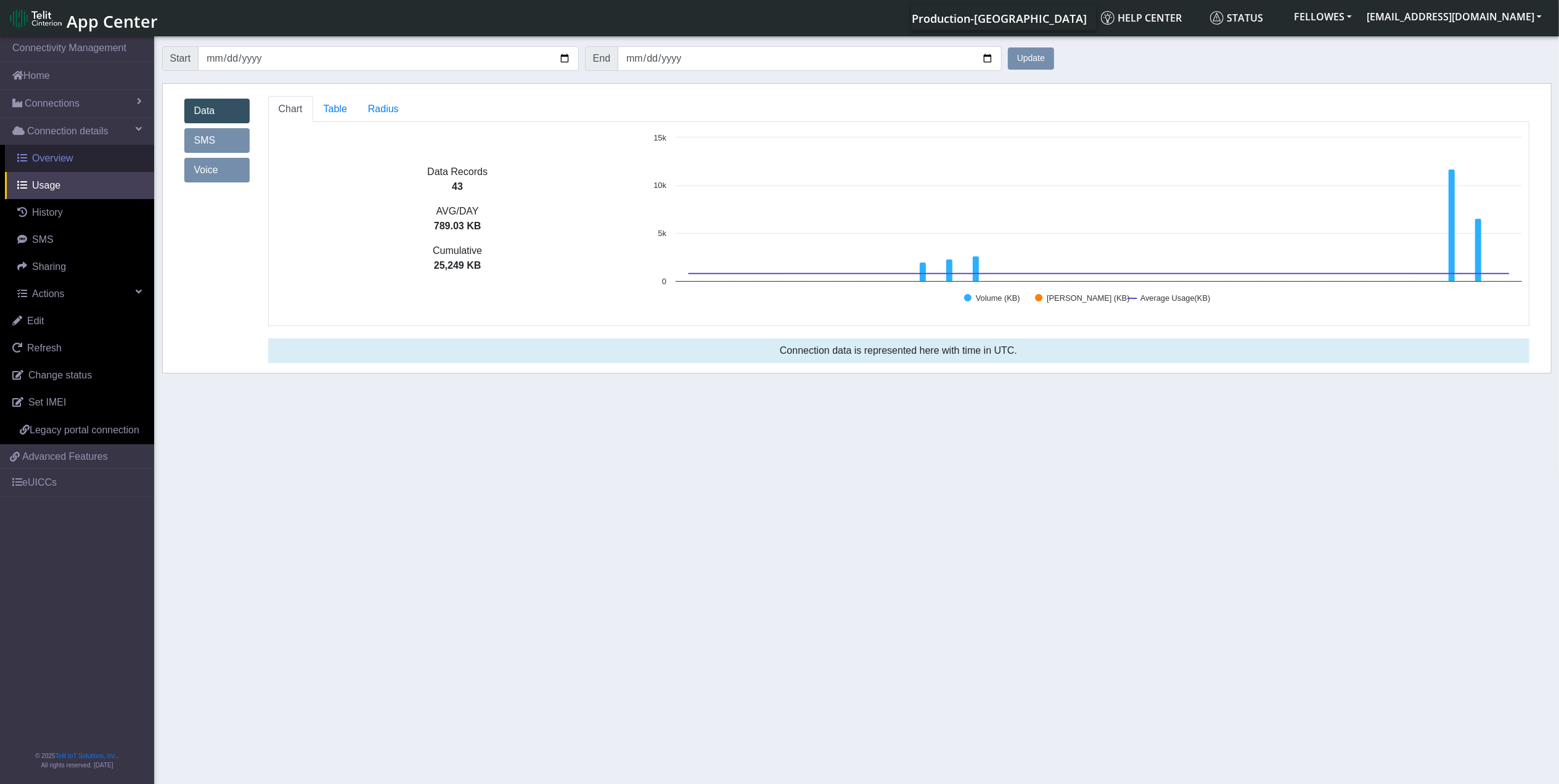
click at [45, 158] on span "Overview" at bounding box center [53, 159] width 42 height 11
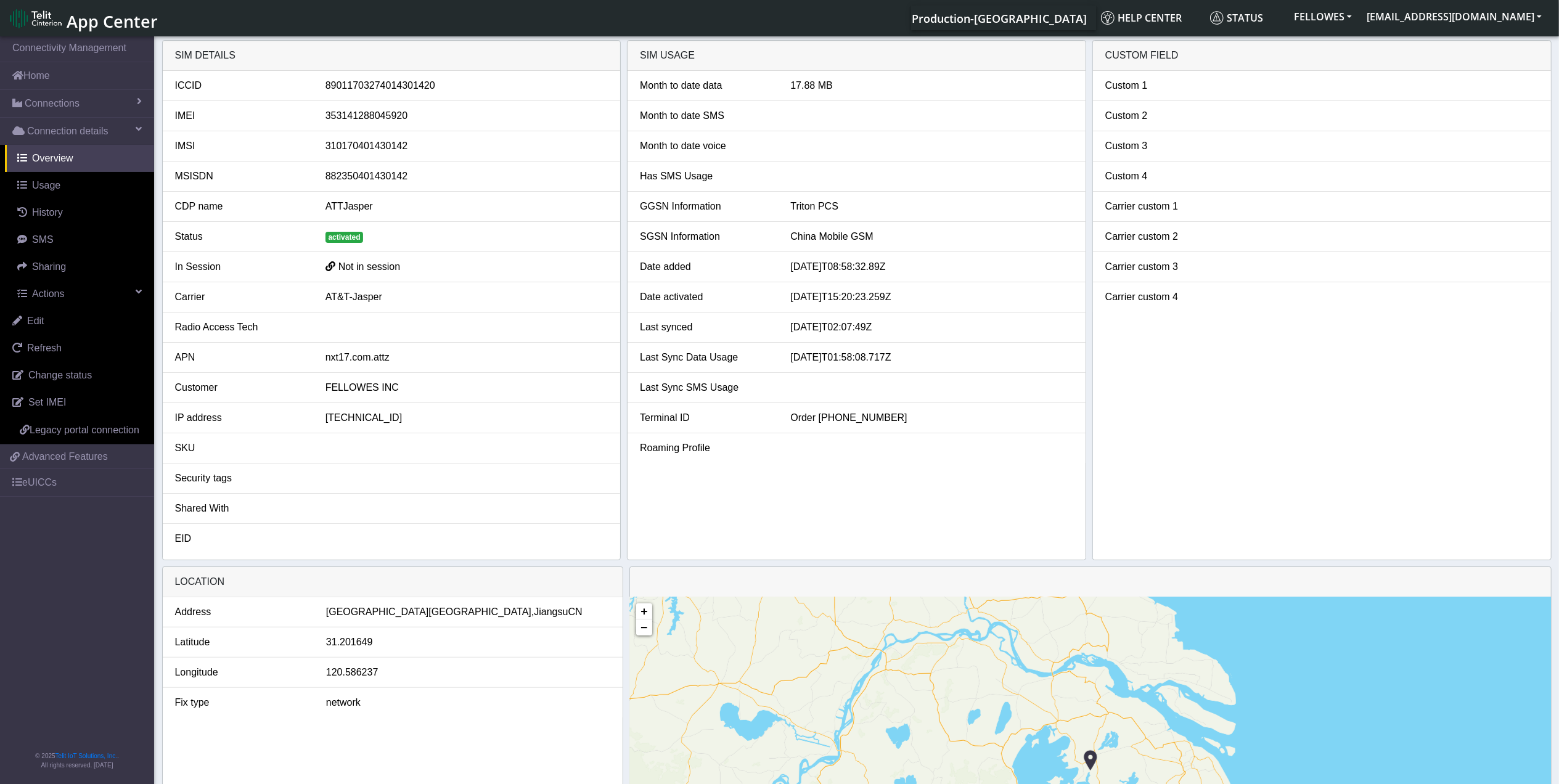
click at [370, 80] on div "89011703274014301420" at bounding box center [467, 85] width 301 height 15
copy div "89011703274014301420"
click at [82, 425] on span "Legacy portal connection" at bounding box center [84, 431] width 109 height 11
copy div "89011703274014301420"
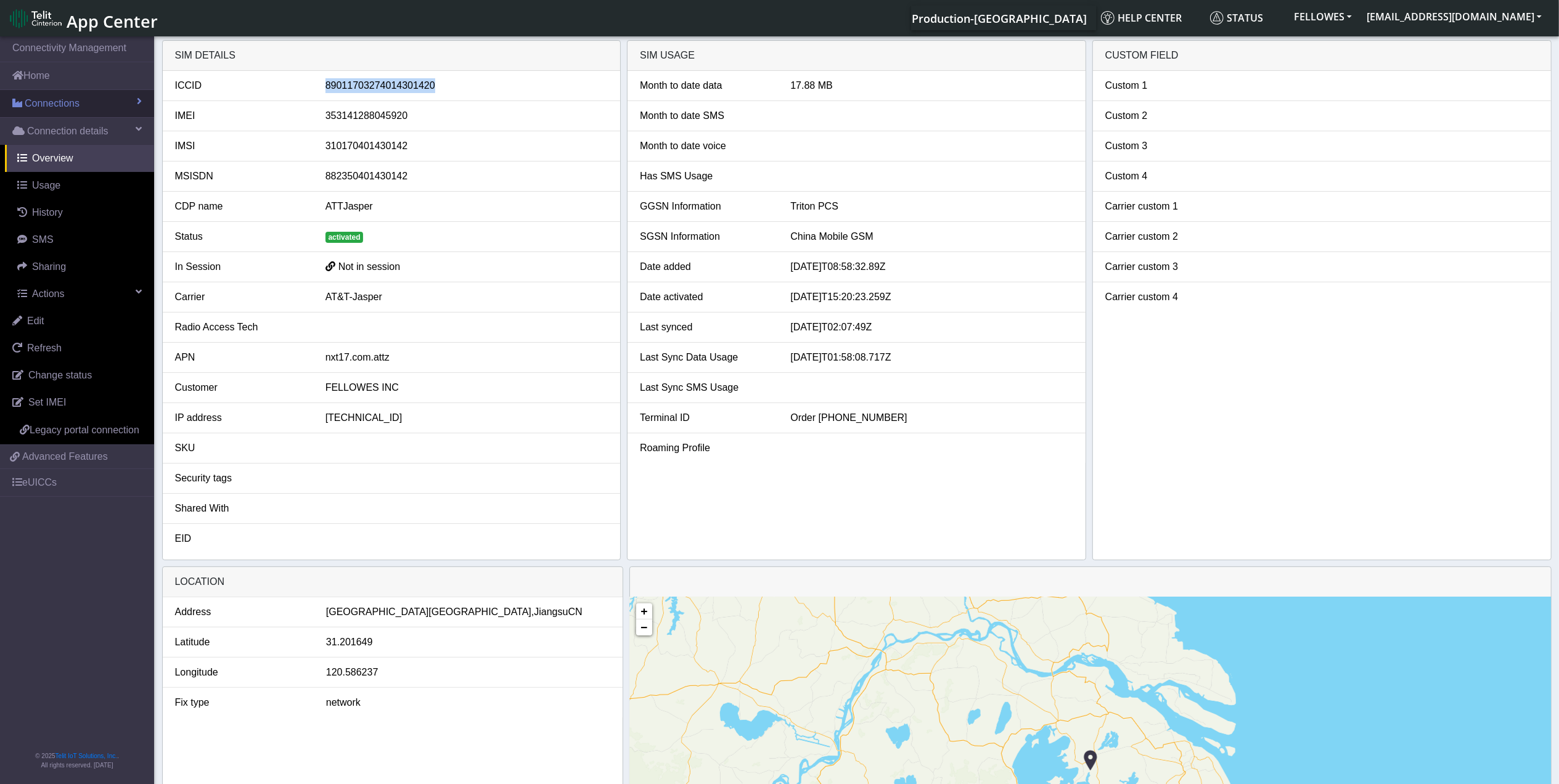
click at [79, 109] on link "Connections" at bounding box center [77, 103] width 154 height 27
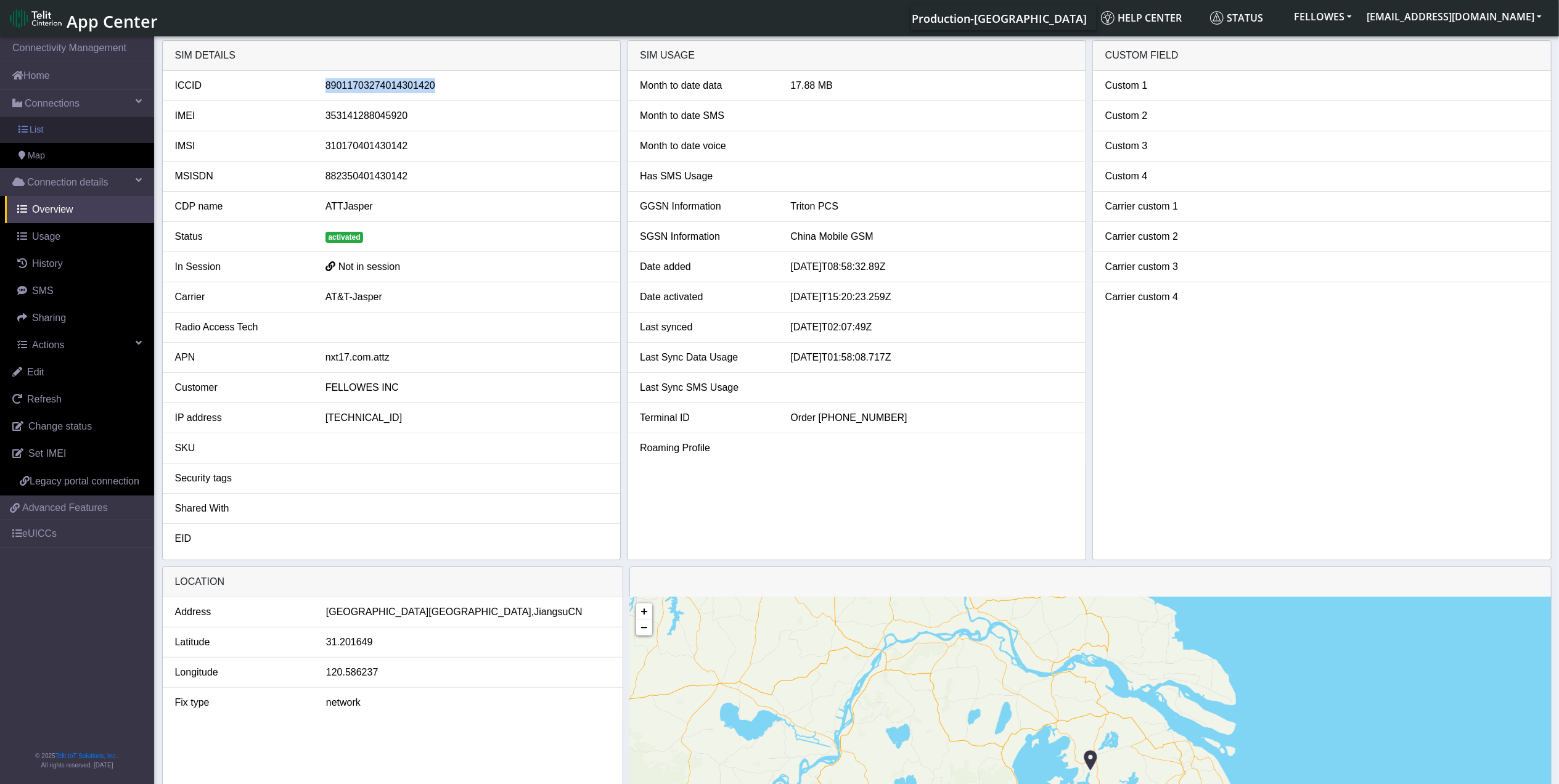
click at [78, 134] on link "List" at bounding box center [77, 130] width 154 height 26
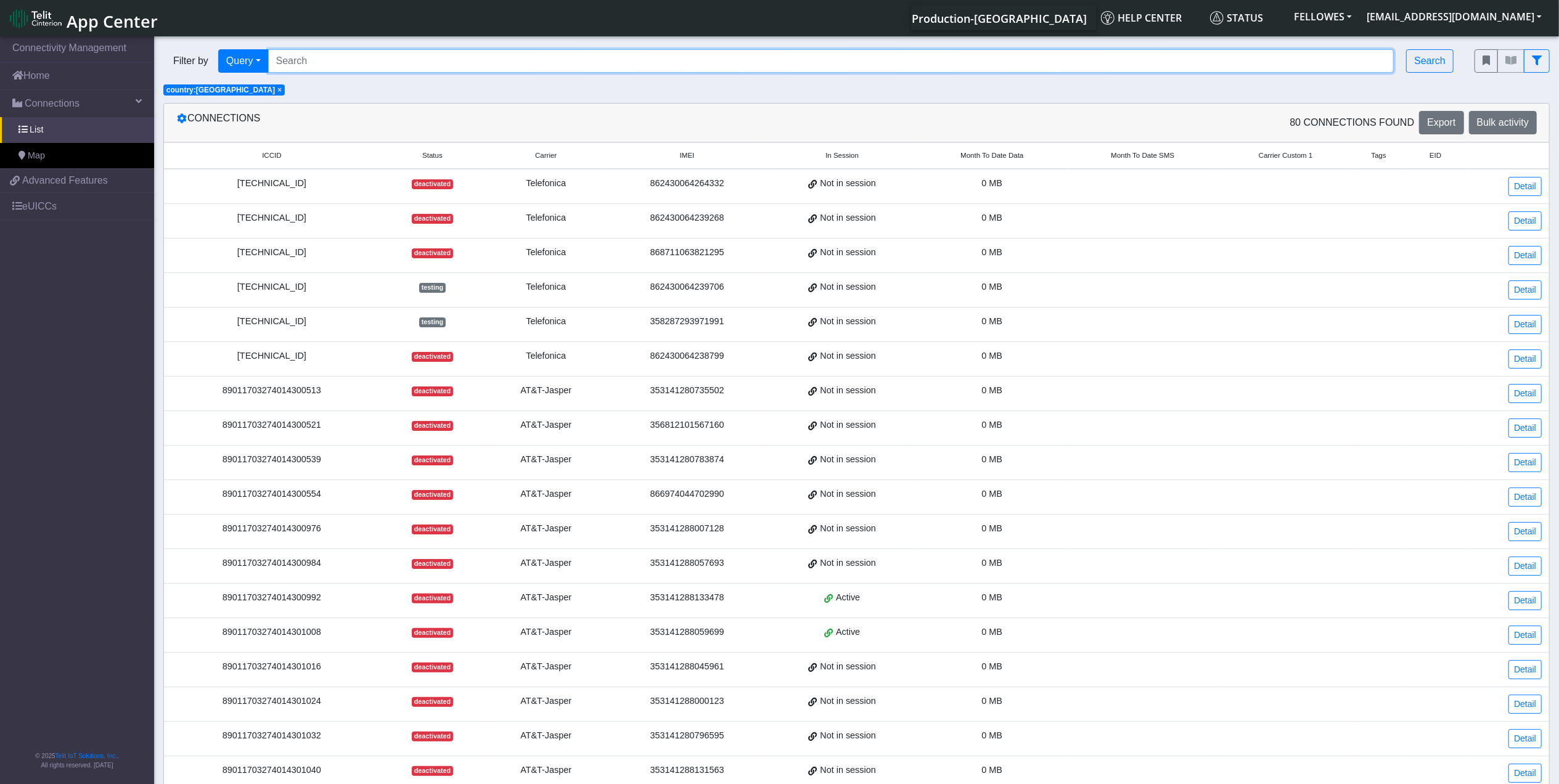
click at [394, 57] on input "Search..." at bounding box center [831, 61] width 1126 height 23
paste input "64627b73b2157c37987b1917"
type input "64627b73b2157c37987b1917"
click at [277, 92] on span "×" at bounding box center [280, 89] width 5 height 8
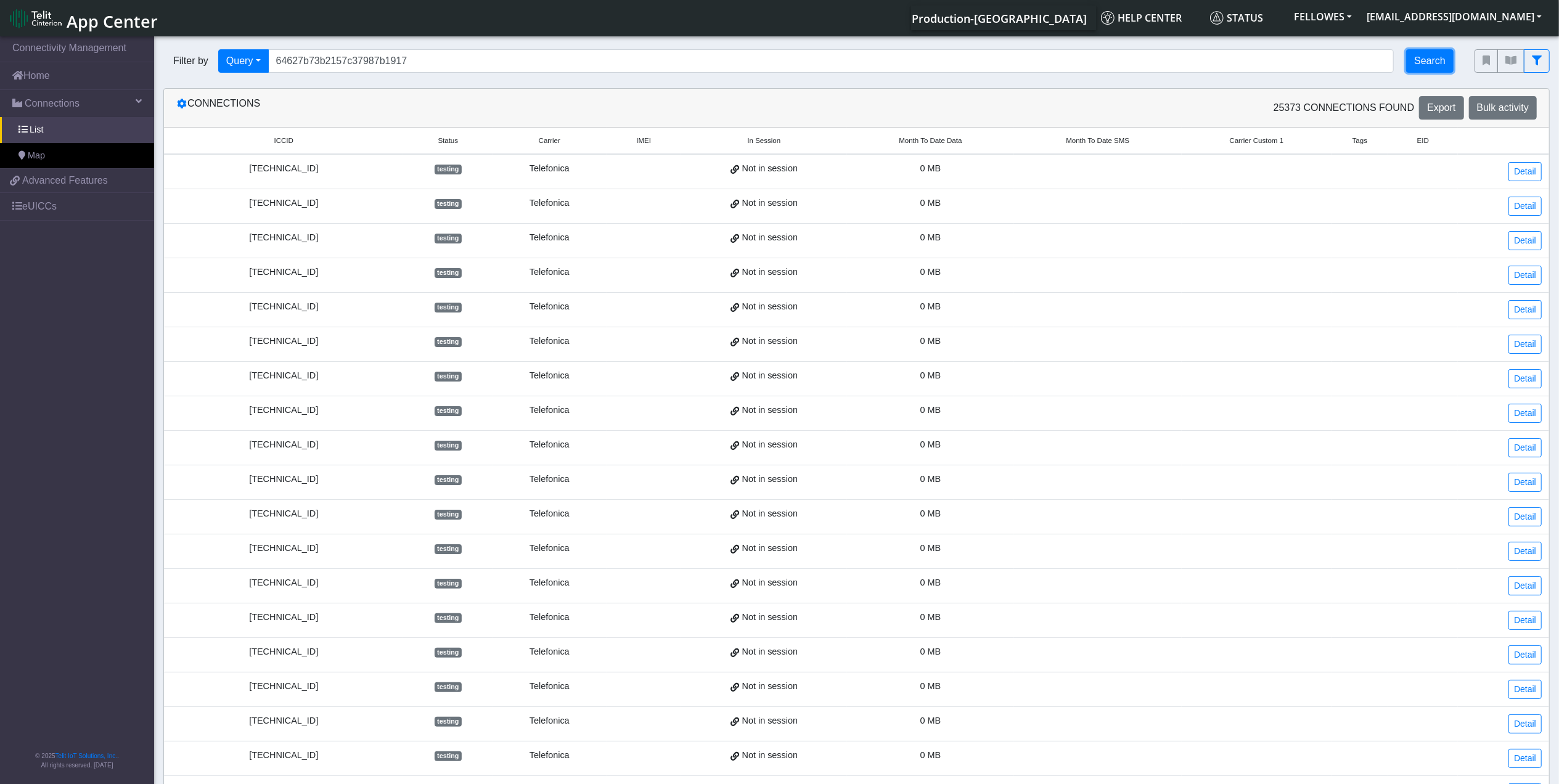
click at [1441, 57] on button "Search" at bounding box center [1430, 61] width 48 height 23
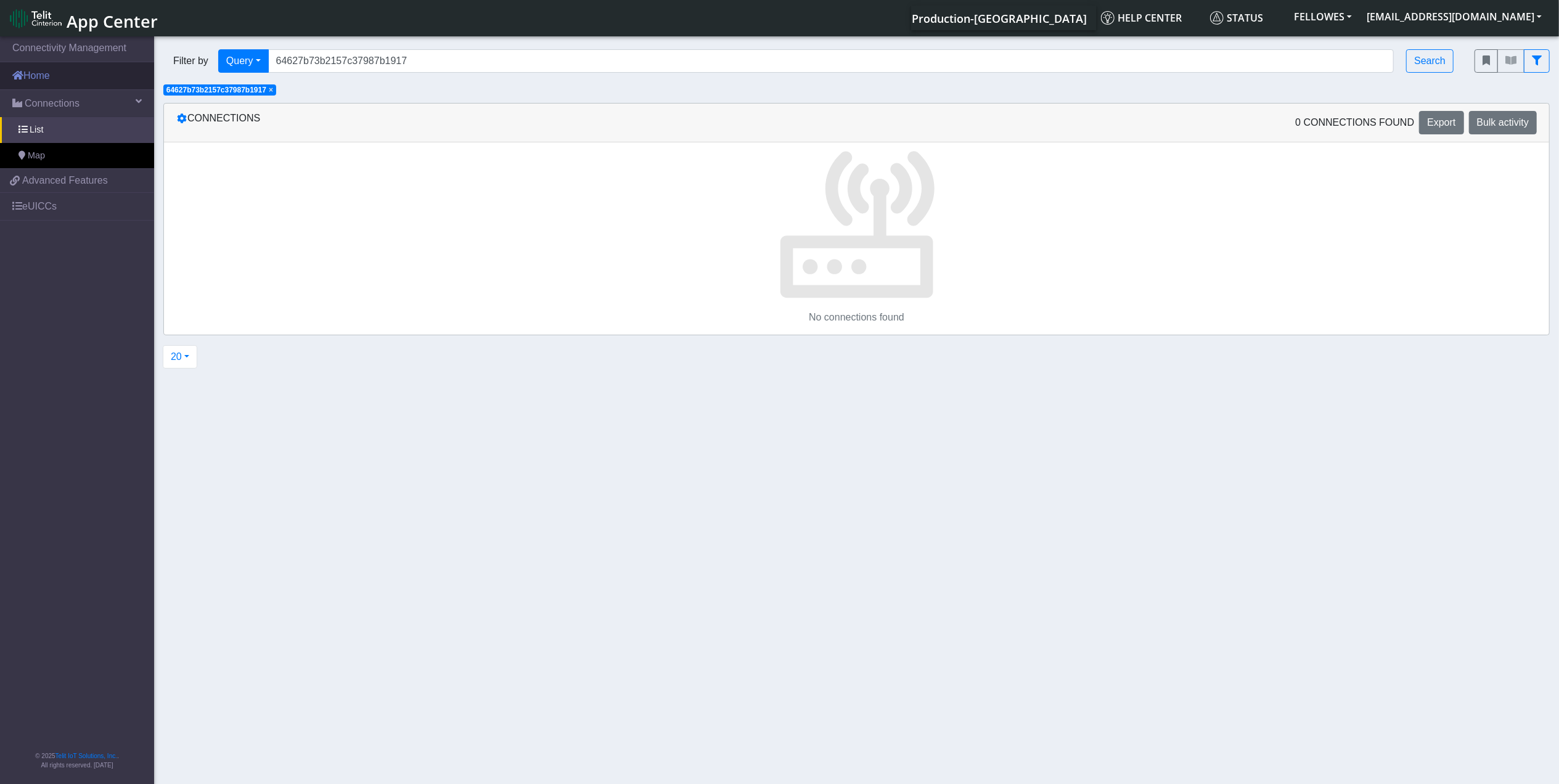
click at [85, 75] on link "Home" at bounding box center [77, 75] width 154 height 27
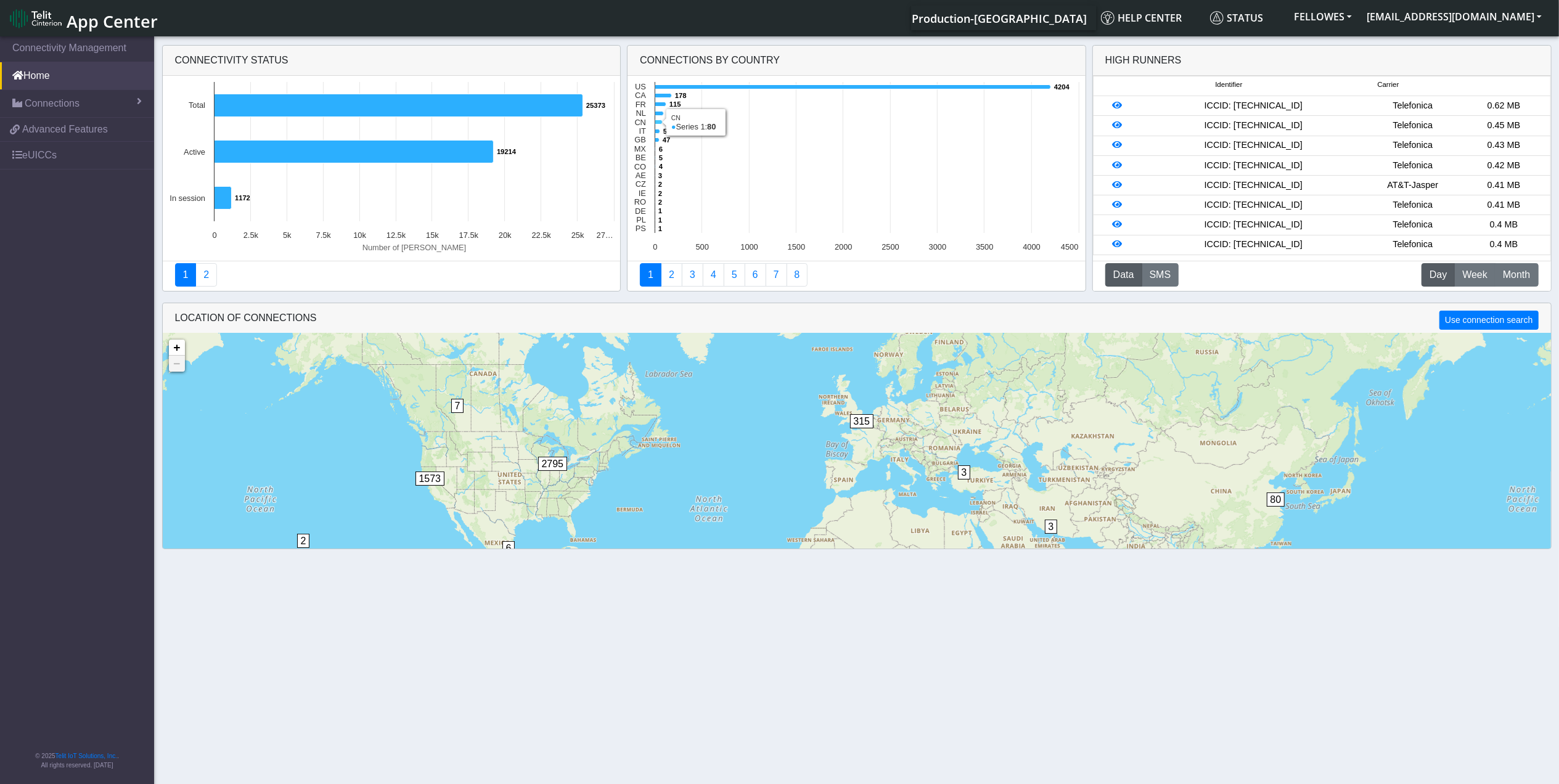
click at [659, 123] on icon at bounding box center [659, 122] width 8 height 5
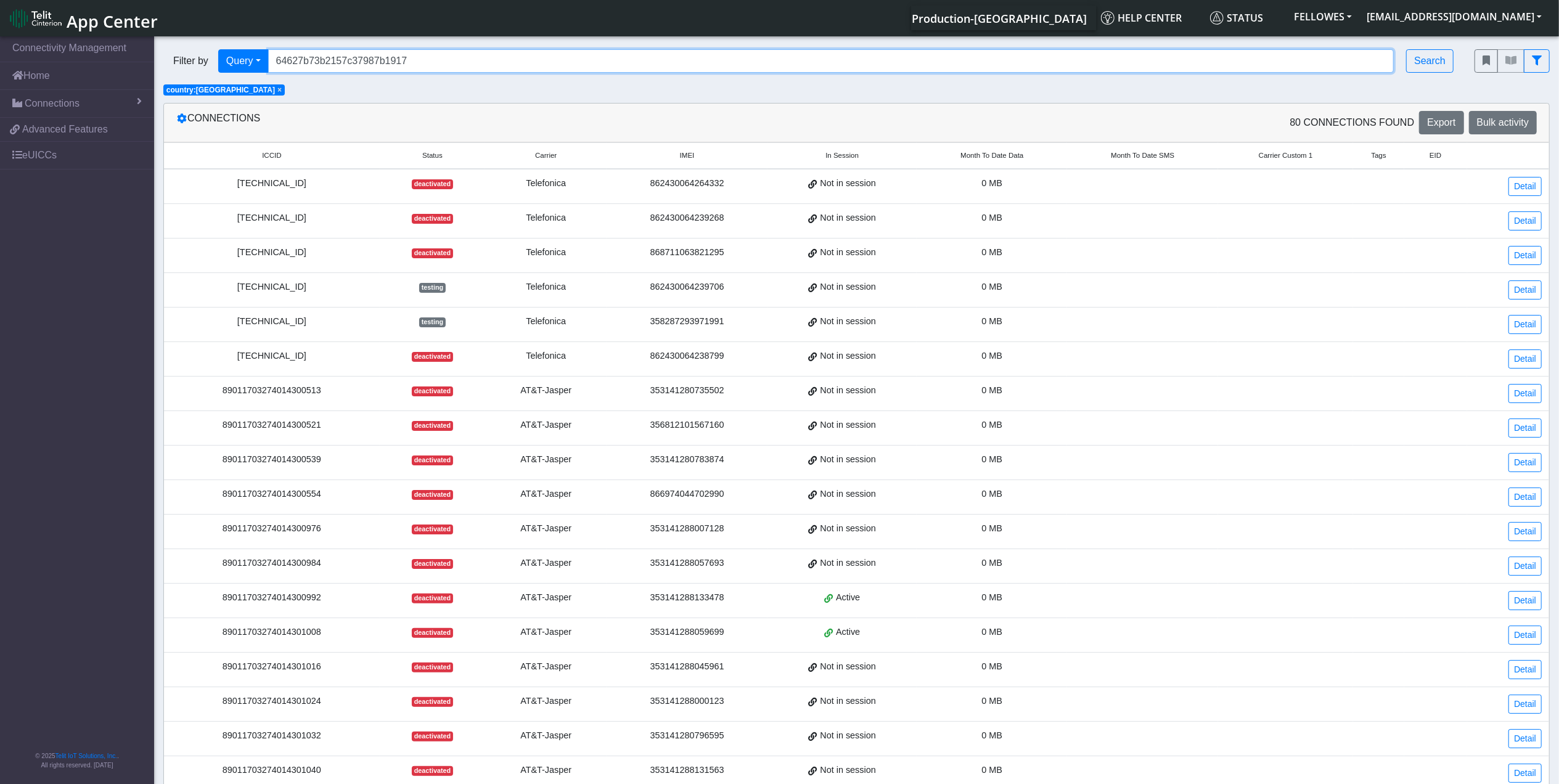
click at [662, 72] on input "64627b73b2157c37987b1917" at bounding box center [831, 61] width 1126 height 23
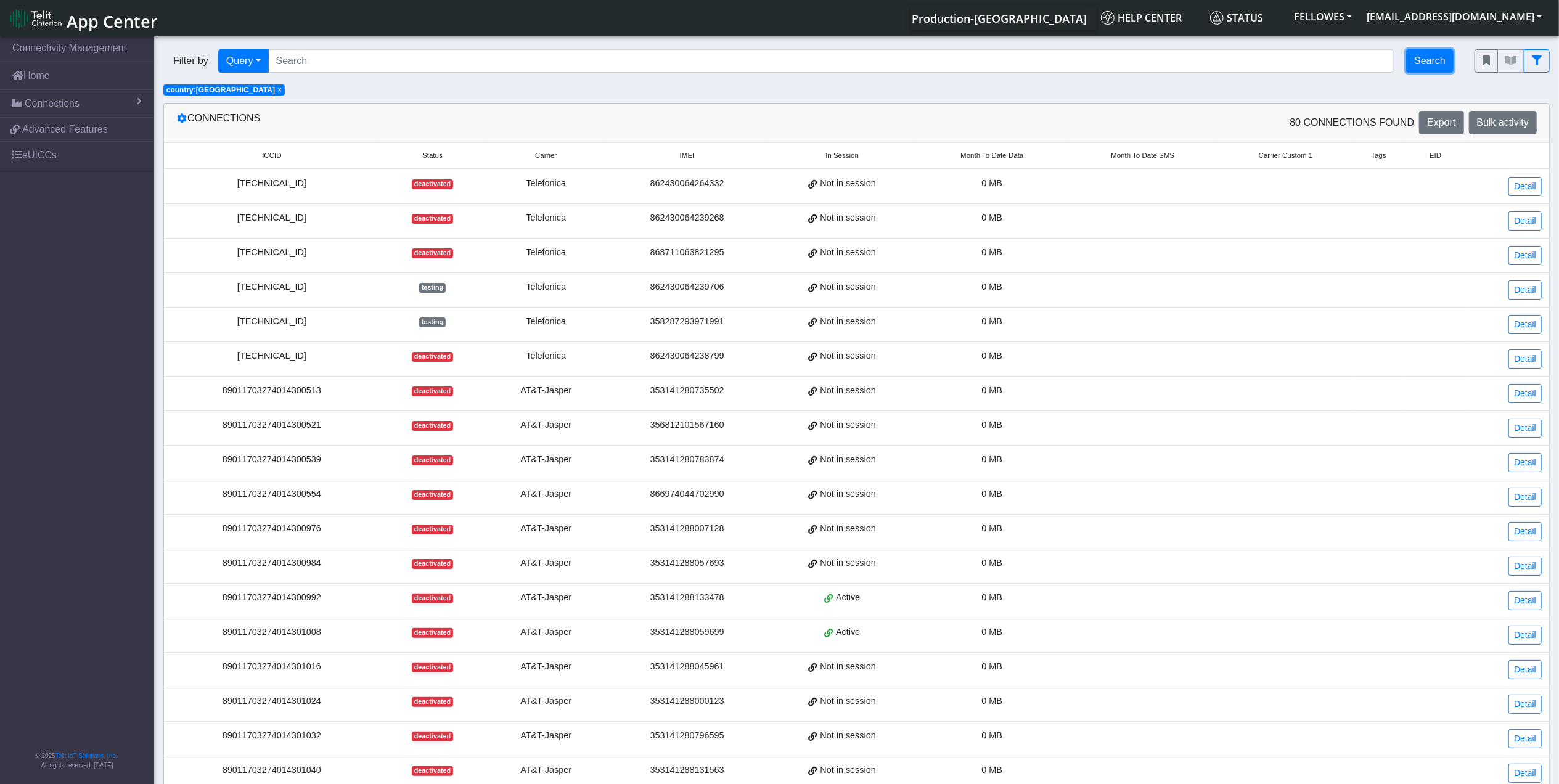
click at [1423, 70] on button "Search" at bounding box center [1430, 61] width 48 height 23
click at [974, 153] on span "Month To Date Data" at bounding box center [992, 156] width 63 height 11
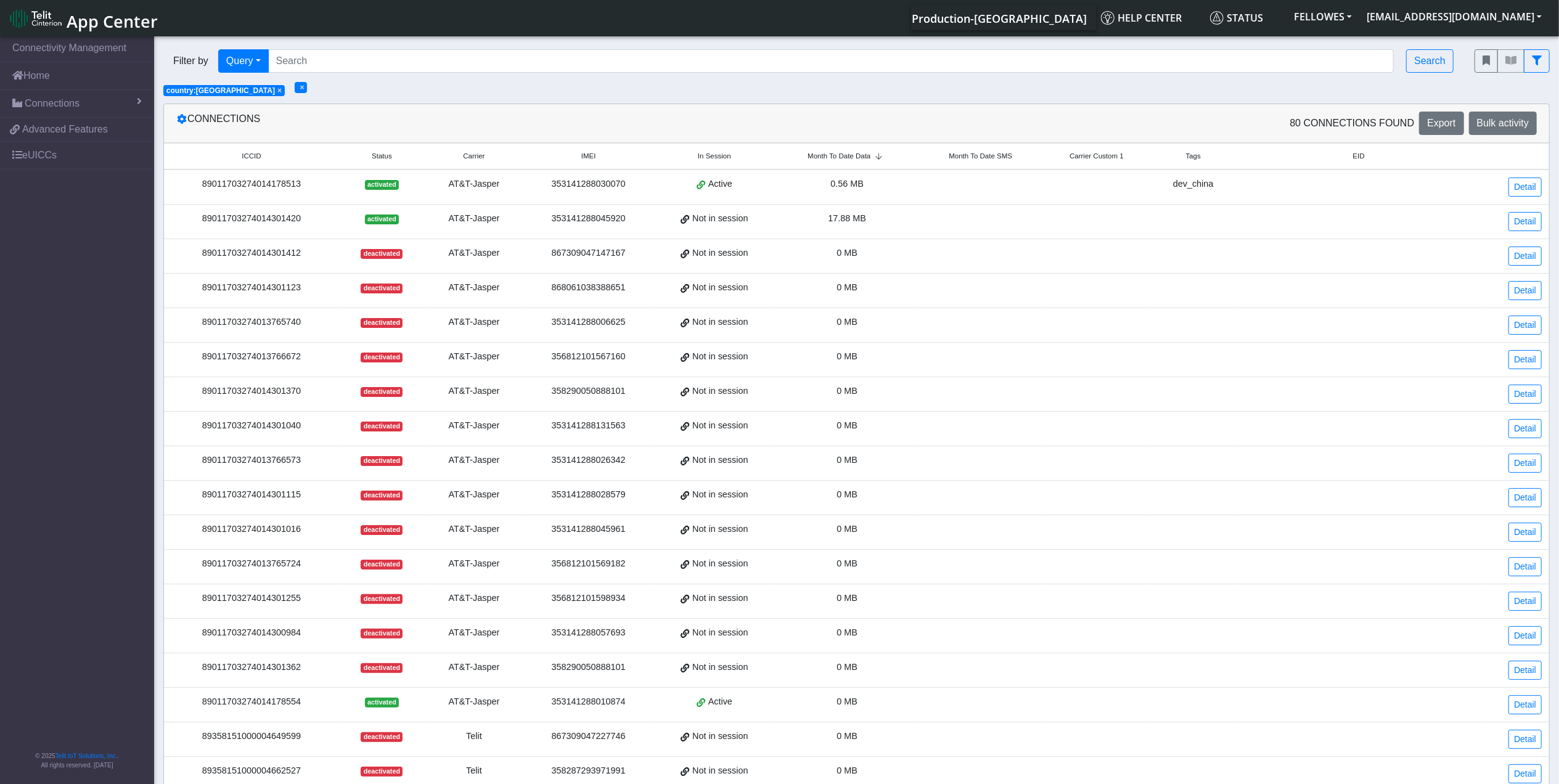
click at [974, 153] on span "Month To Date SMS" at bounding box center [981, 156] width 63 height 11
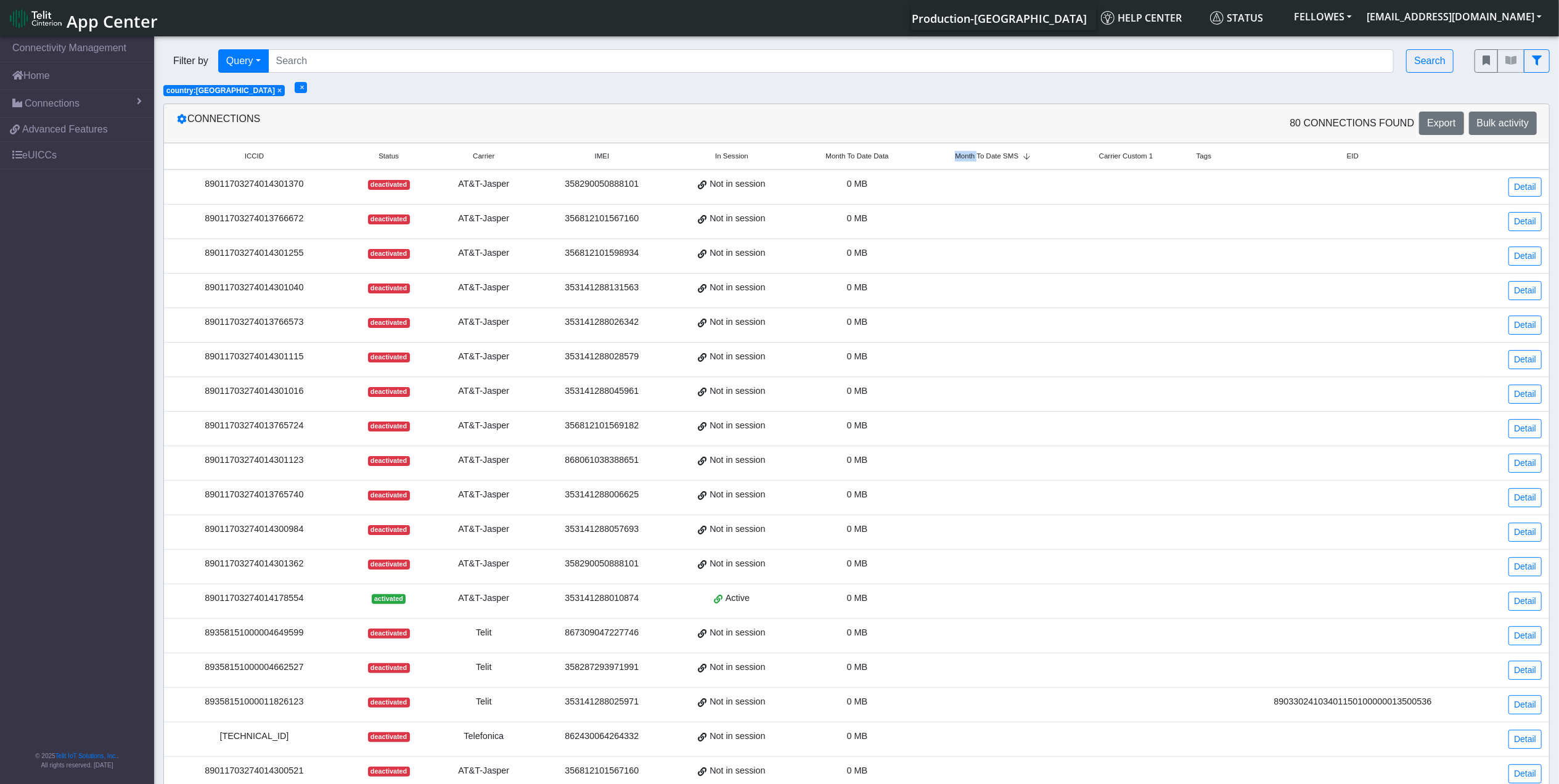
click at [974, 153] on span "Month To Date SMS" at bounding box center [987, 156] width 63 height 11
click at [869, 154] on span "Month To Date Data" at bounding box center [857, 156] width 63 height 11
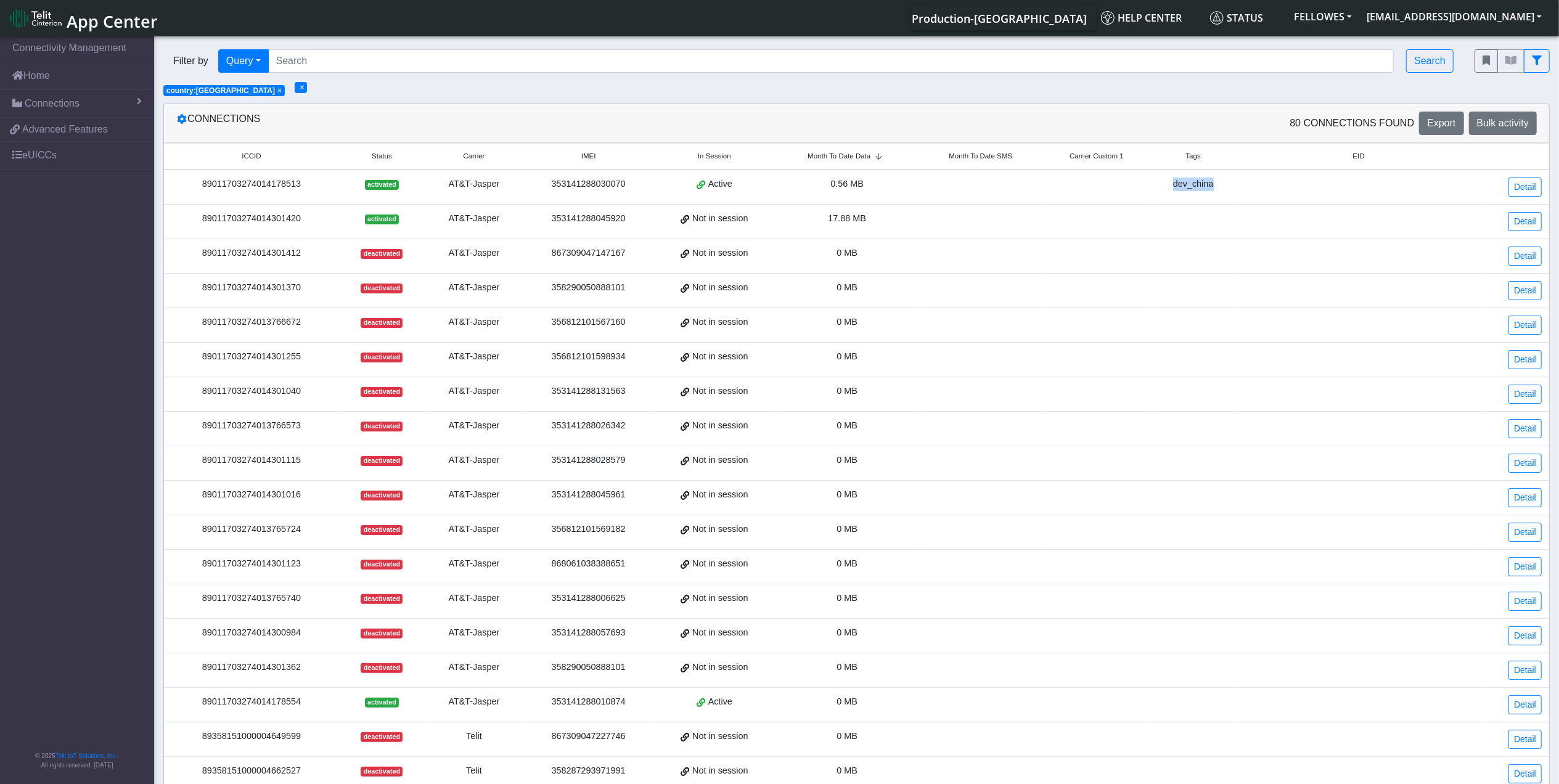
drag, startPoint x: 1223, startPoint y: 186, endPoint x: 1129, endPoint y: 183, distance: 94.0
click at [1129, 183] on tr "89011703274014178513 activated AT&T-Jasper 353141288030070 Active 0.56 MB dev_c…" at bounding box center [857, 187] width 1386 height 35
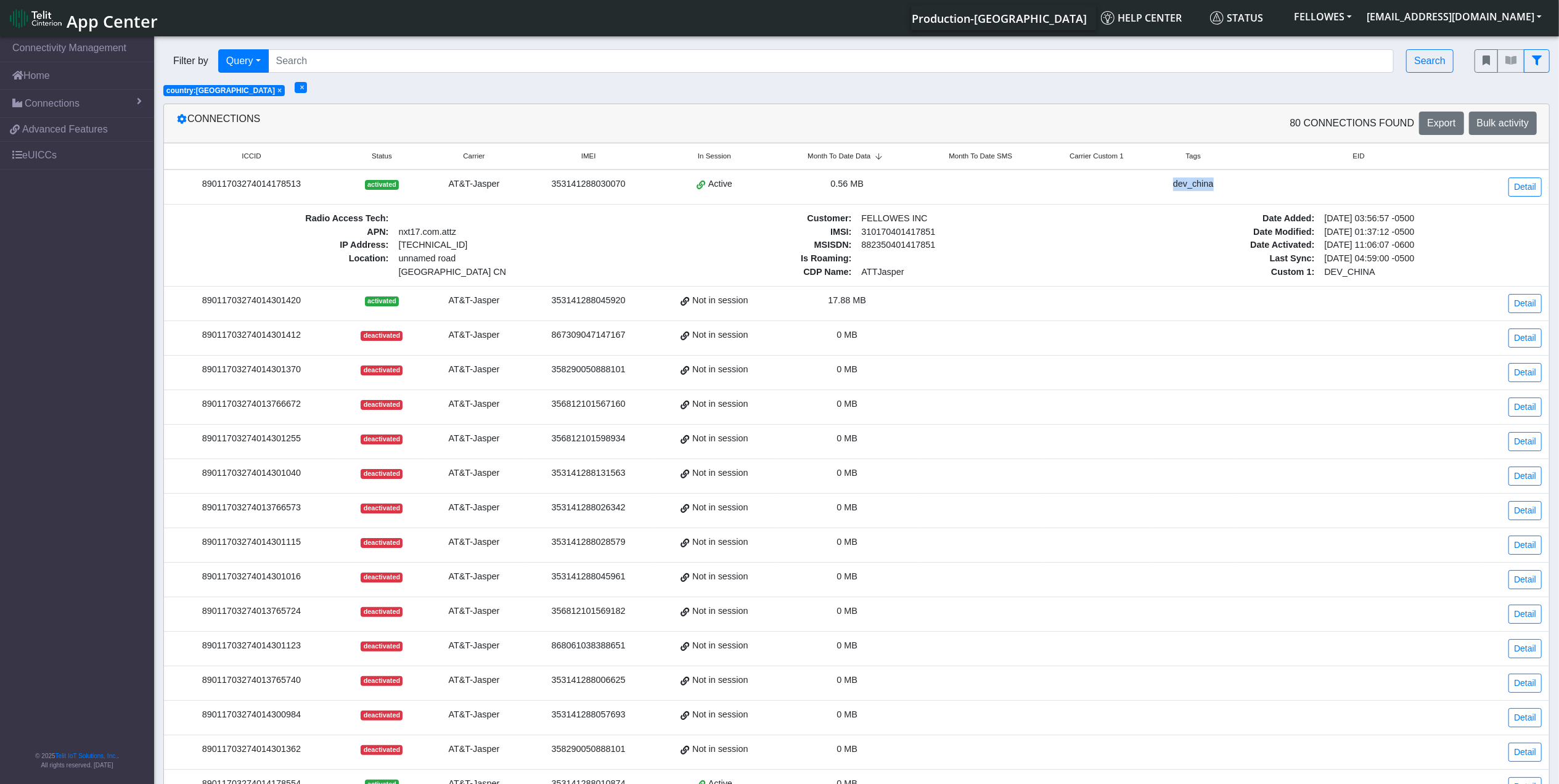
drag, startPoint x: 1129, startPoint y: 183, endPoint x: 1195, endPoint y: 181, distance: 66.0
copy div "dev_china"
click at [1515, 303] on link "Detail" at bounding box center [1525, 303] width 33 height 19
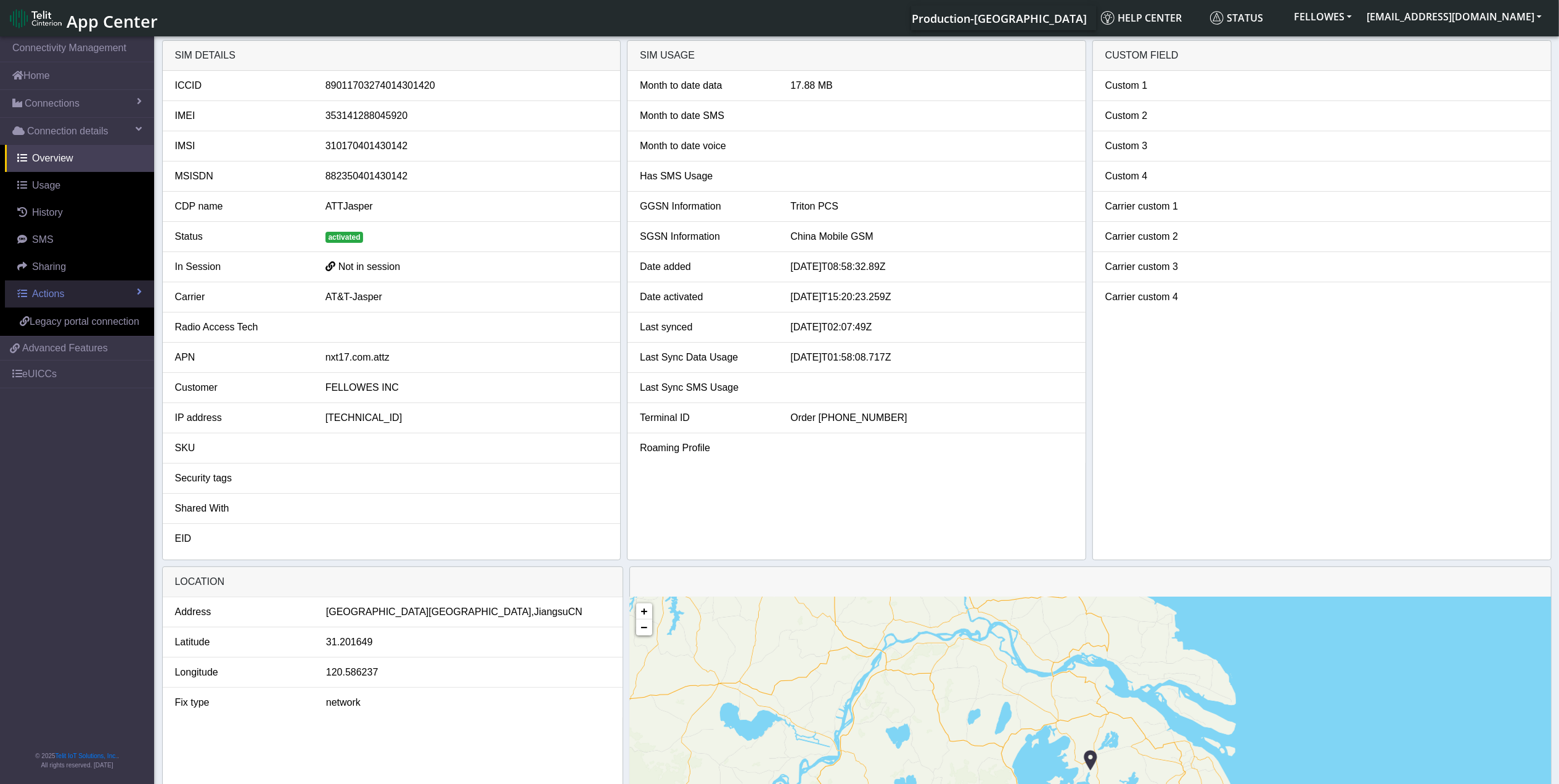
click at [72, 292] on link "Actions" at bounding box center [79, 293] width 149 height 27
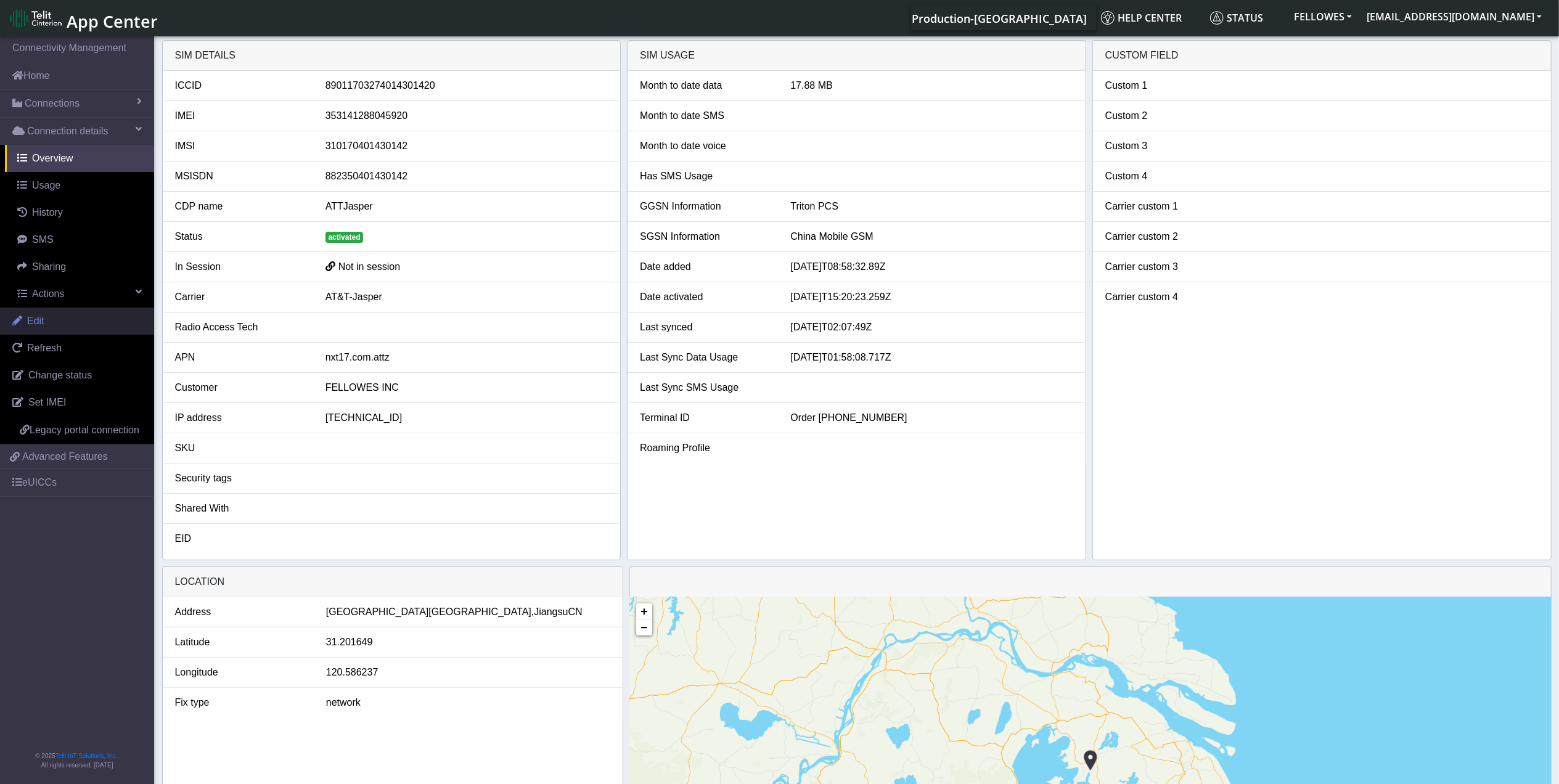
click at [68, 320] on link "Edit" at bounding box center [77, 320] width 154 height 27
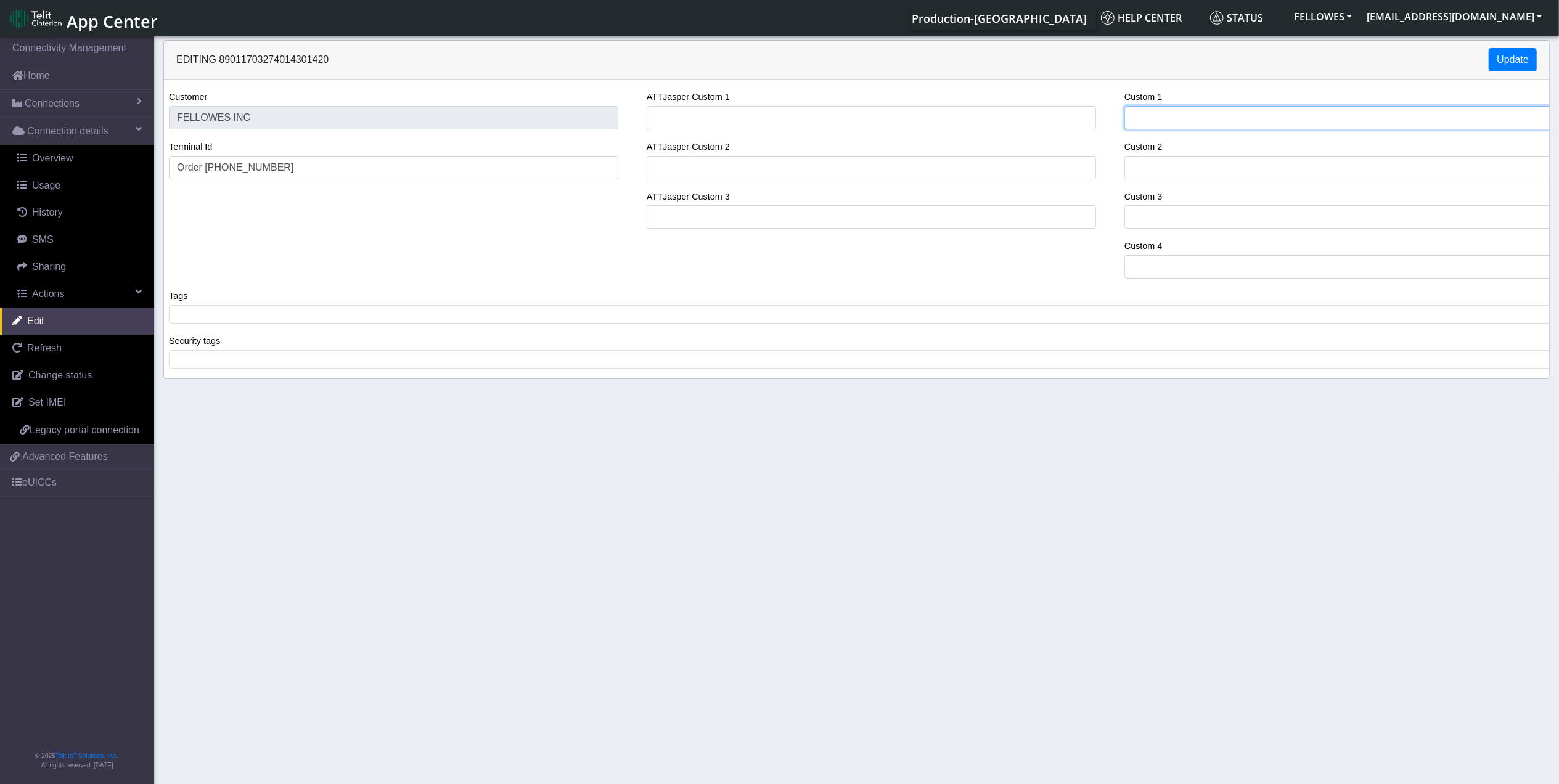
click at [1182, 117] on input "Custom 1" at bounding box center [1349, 118] width 450 height 23
paste input "dev_china"
type input "dev_china"
click at [216, 317] on span at bounding box center [861, 314] width 1378 height 11
click at [1525, 51] on button "Update" at bounding box center [1513, 59] width 48 height 23
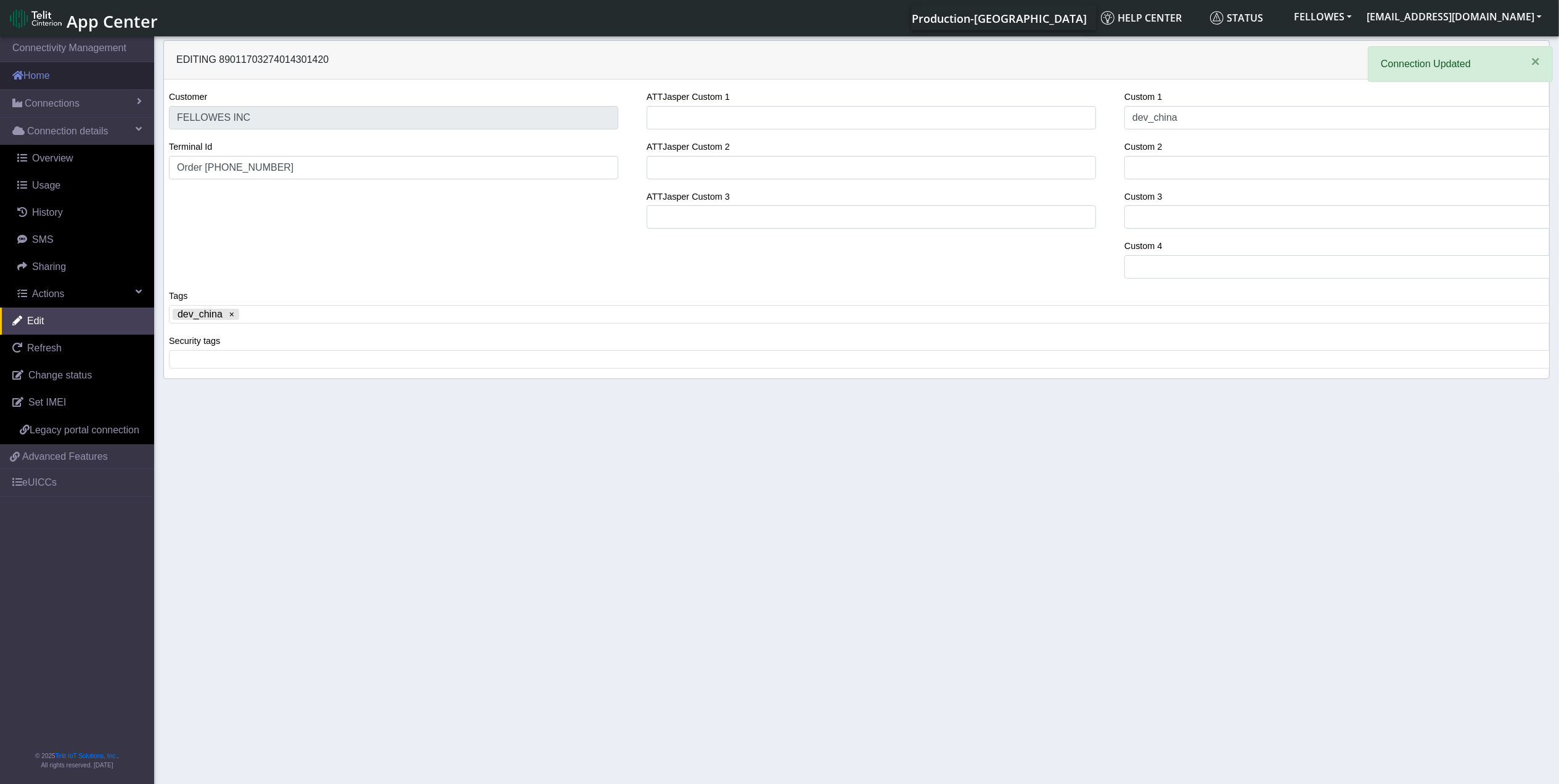
click at [51, 79] on link "Home" at bounding box center [77, 75] width 154 height 27
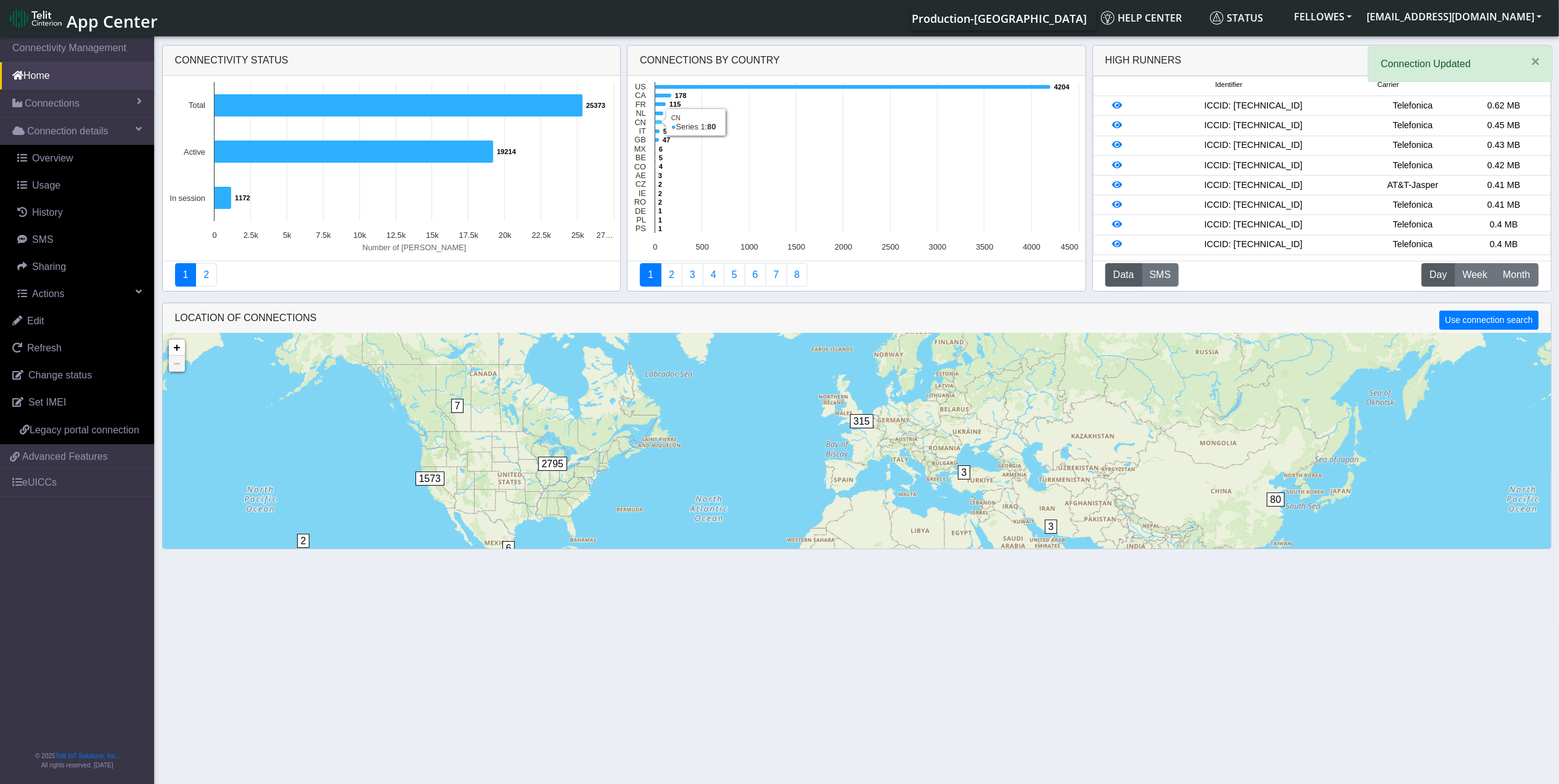
click at [659, 123] on icon at bounding box center [659, 122] width 8 height 5
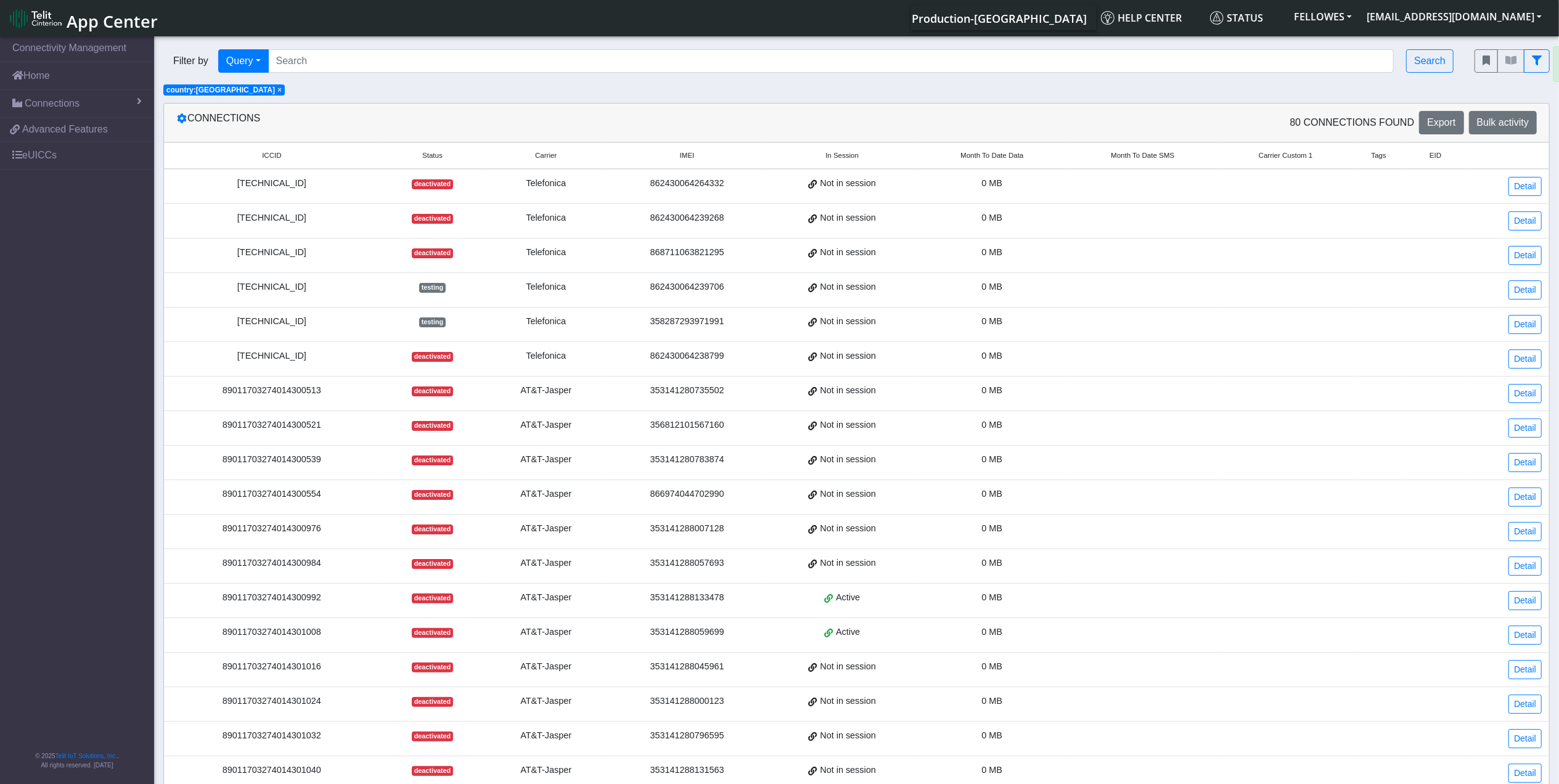
click at [989, 158] on span "Month To Date Data" at bounding box center [992, 156] width 63 height 11
